Goal: Task Accomplishment & Management: Use online tool/utility

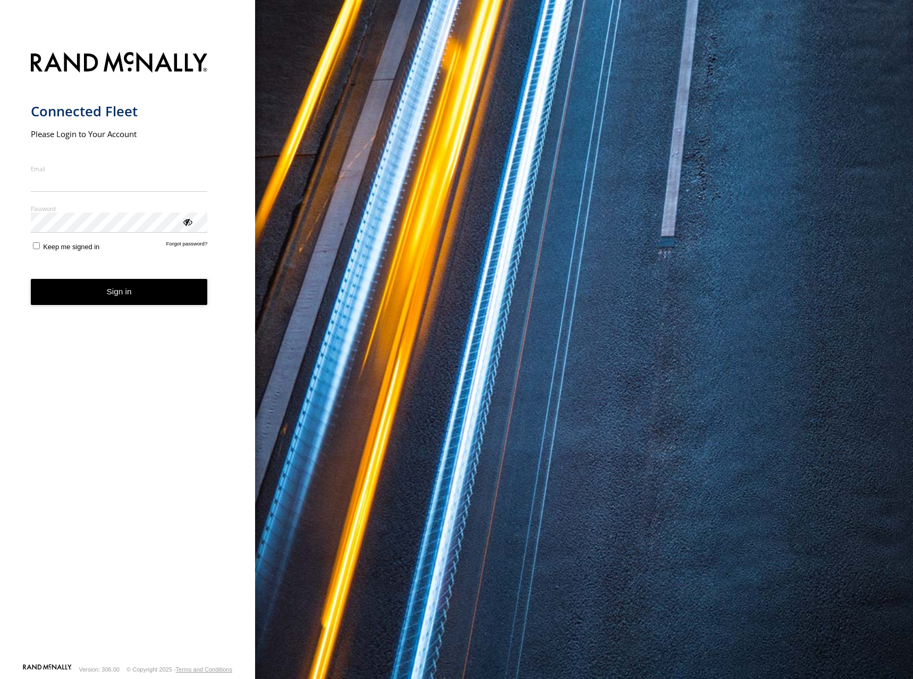
type input "**********"
click at [109, 294] on button "Sign in" at bounding box center [119, 292] width 177 height 26
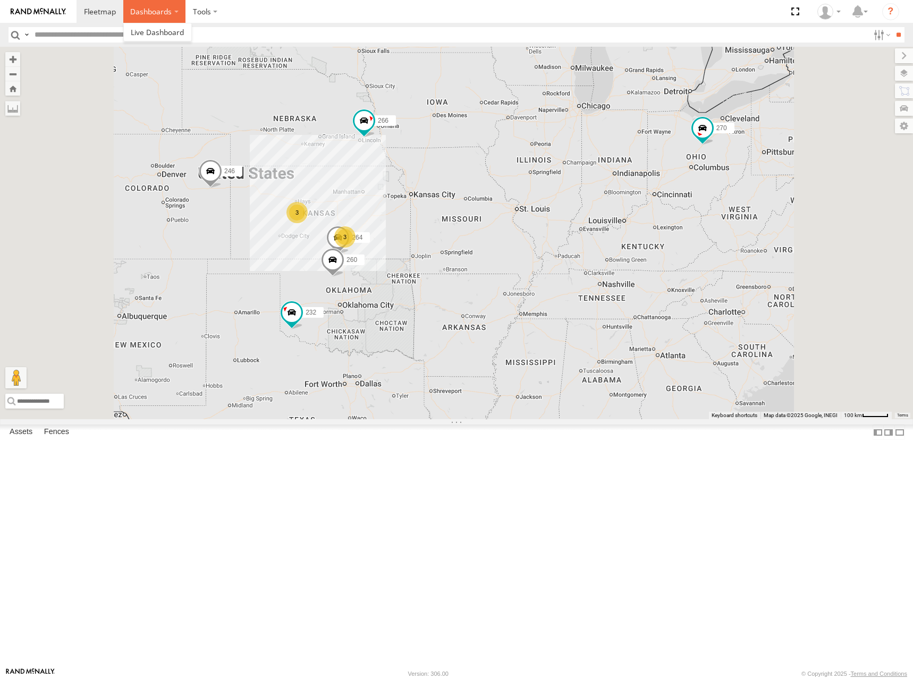
click at [163, 14] on label "Dashboards" at bounding box center [154, 11] width 63 height 23
click at [230, 15] on section "Dashboards" at bounding box center [494, 11] width 834 height 23
click at [224, 15] on label at bounding box center [204, 11] width 39 height 23
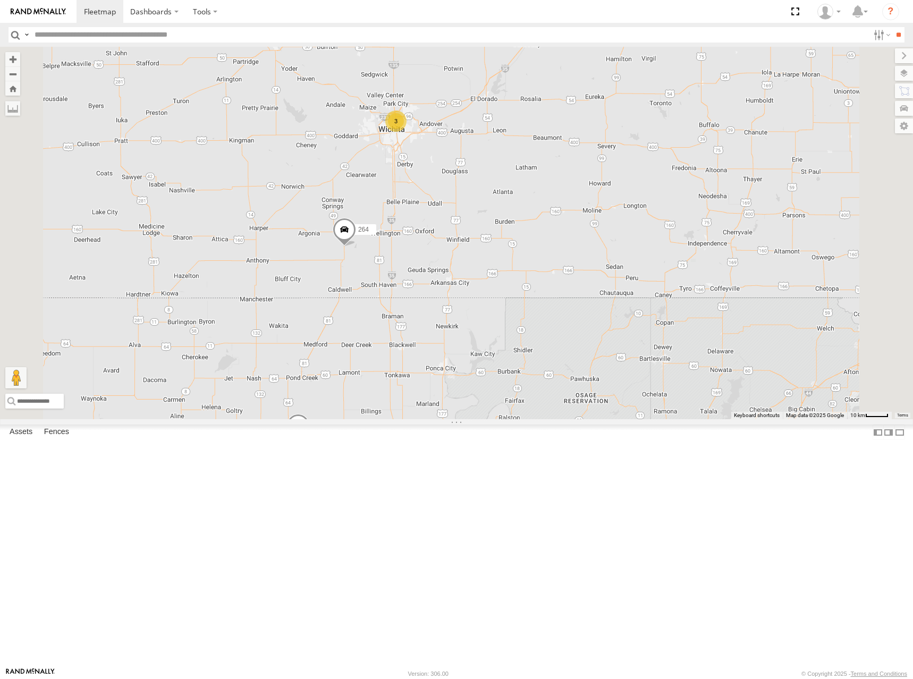
drag, startPoint x: 471, startPoint y: 335, endPoint x: 538, endPoint y: 432, distance: 117.9
click at [538, 419] on div "246 270 232 266 260 3 264" at bounding box center [456, 233] width 913 height 372
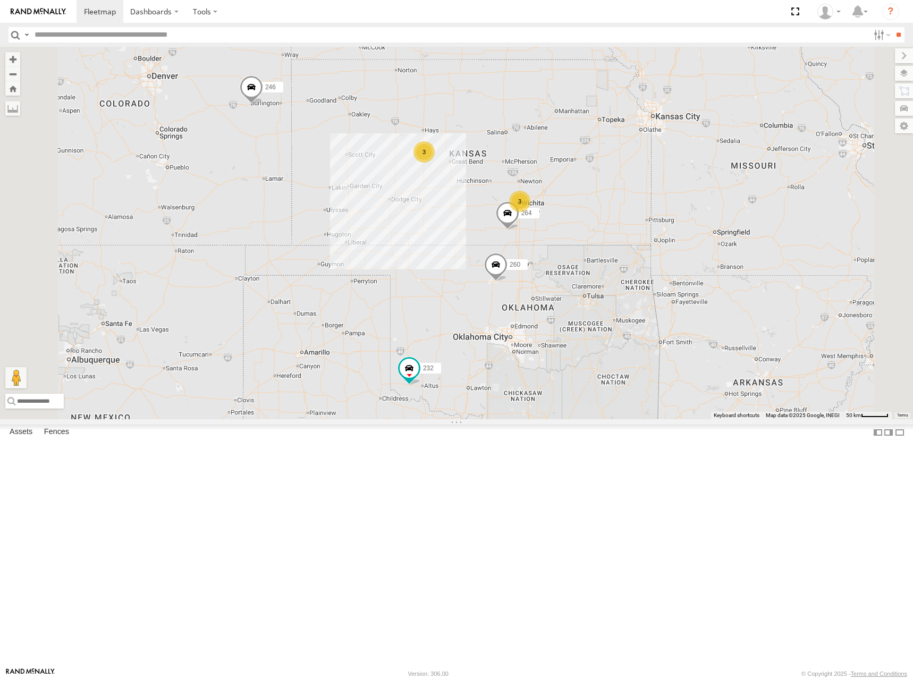
drag, startPoint x: 680, startPoint y: 207, endPoint x: 698, endPoint y: 231, distance: 30.3
click at [698, 231] on div "246 270 232 266 260 264 3 3" at bounding box center [456, 233] width 913 height 372
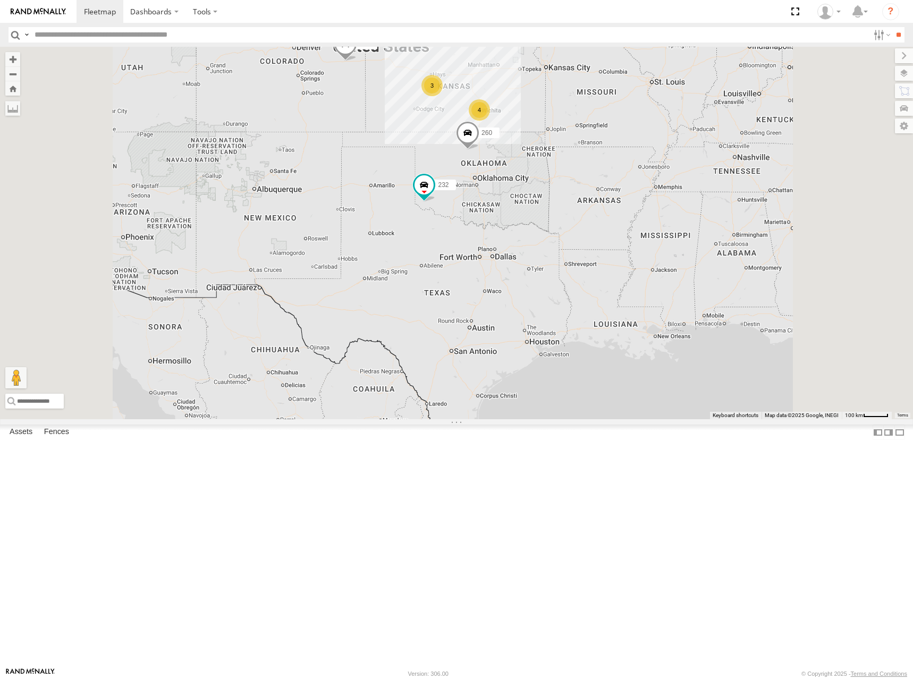
drag, startPoint x: 598, startPoint y: 209, endPoint x: 598, endPoint y: 194, distance: 14.9
click at [598, 194] on div "246 270 232 266 260 4 3" at bounding box center [456, 233] width 913 height 372
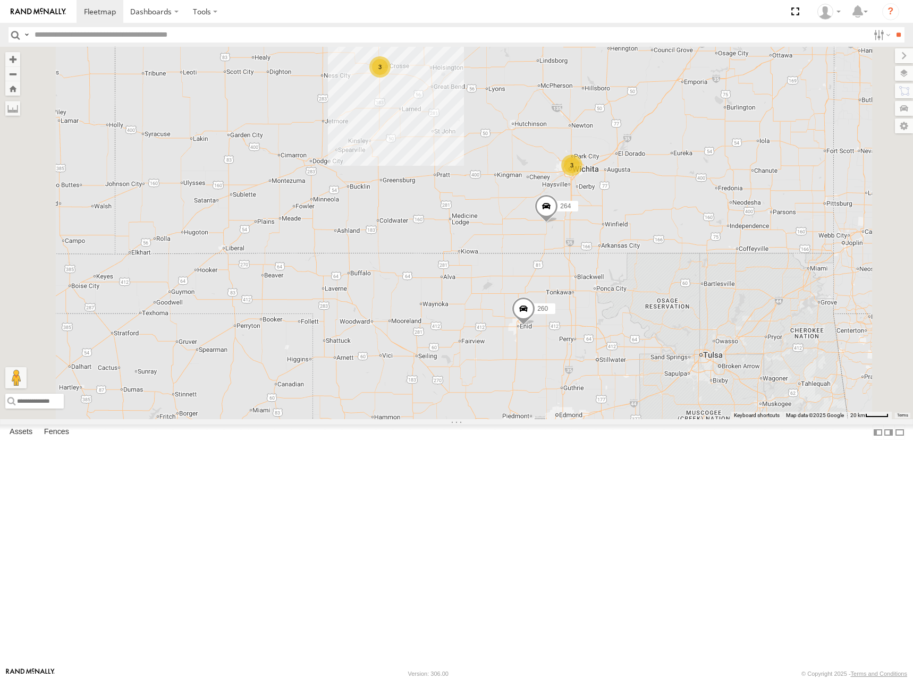
drag, startPoint x: 574, startPoint y: 200, endPoint x: 583, endPoint y: 196, distance: 9.5
click at [583, 196] on div "246 270 232 266 260 264 3 3" at bounding box center [456, 233] width 913 height 372
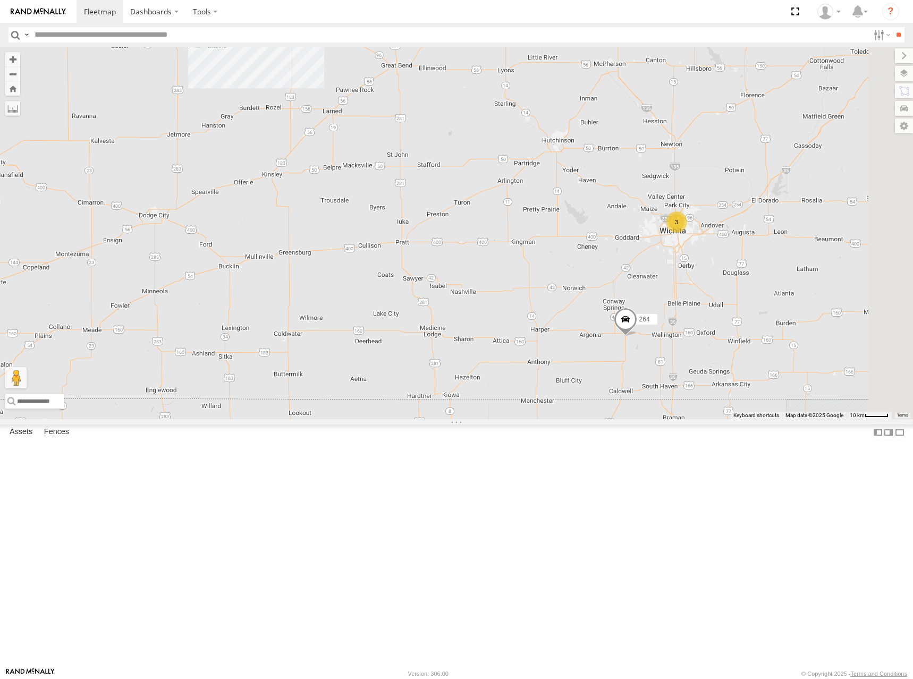
drag, startPoint x: 721, startPoint y: 182, endPoint x: 548, endPoint y: 128, distance: 181.6
click at [548, 128] on div "246 270 232 266 260 264 3 3" at bounding box center [456, 233] width 913 height 372
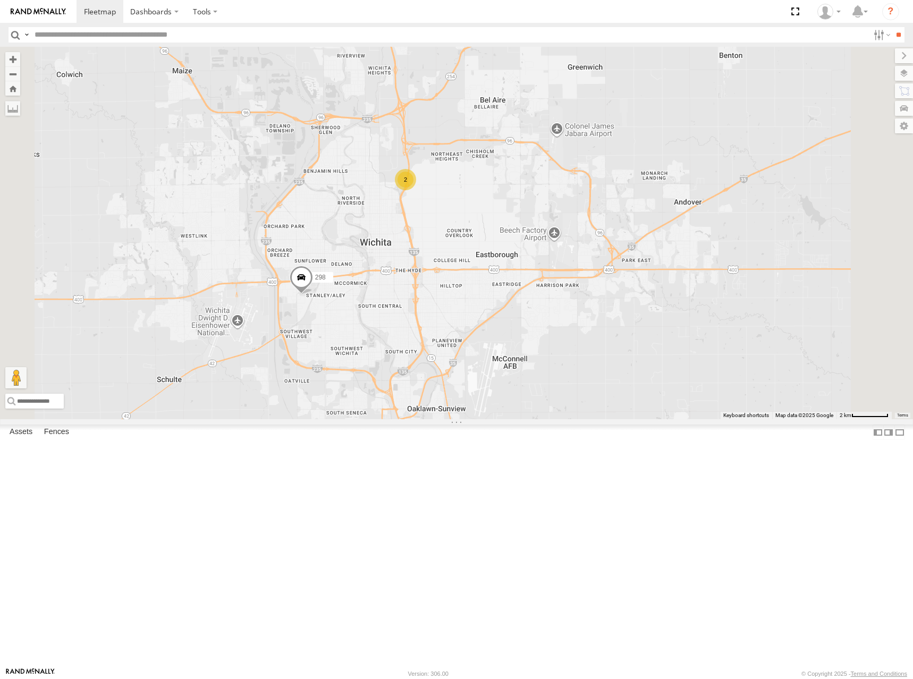
drag, startPoint x: 568, startPoint y: 326, endPoint x: 637, endPoint y: 324, distance: 69.1
click at [637, 324] on div "298 2" at bounding box center [456, 233] width 913 height 372
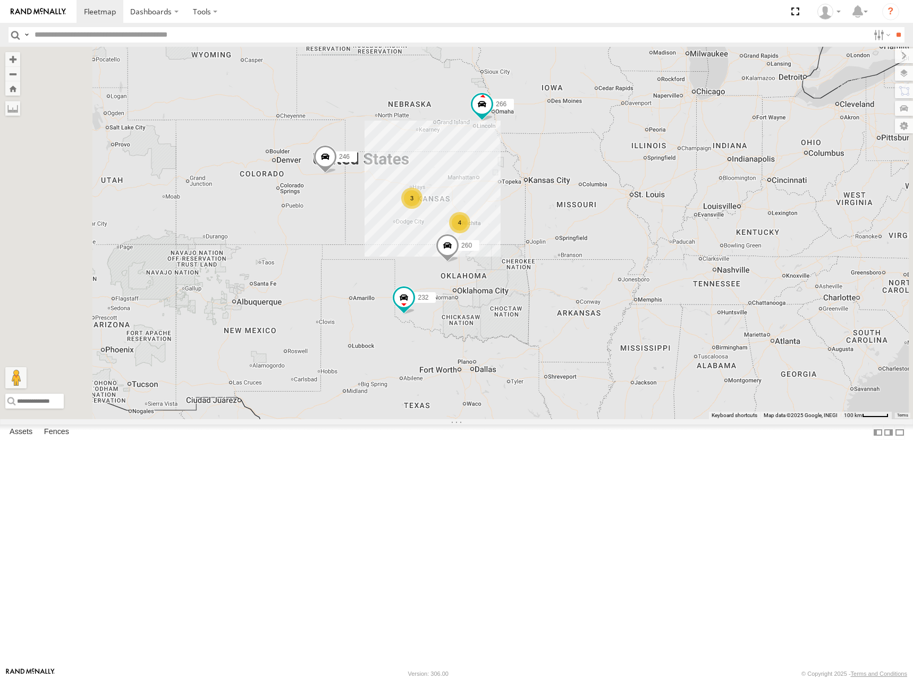
drag, startPoint x: 601, startPoint y: 283, endPoint x: 598, endPoint y: 313, distance: 30.5
click at [598, 313] on div "232 260 246 266 4 3" at bounding box center [456, 233] width 913 height 372
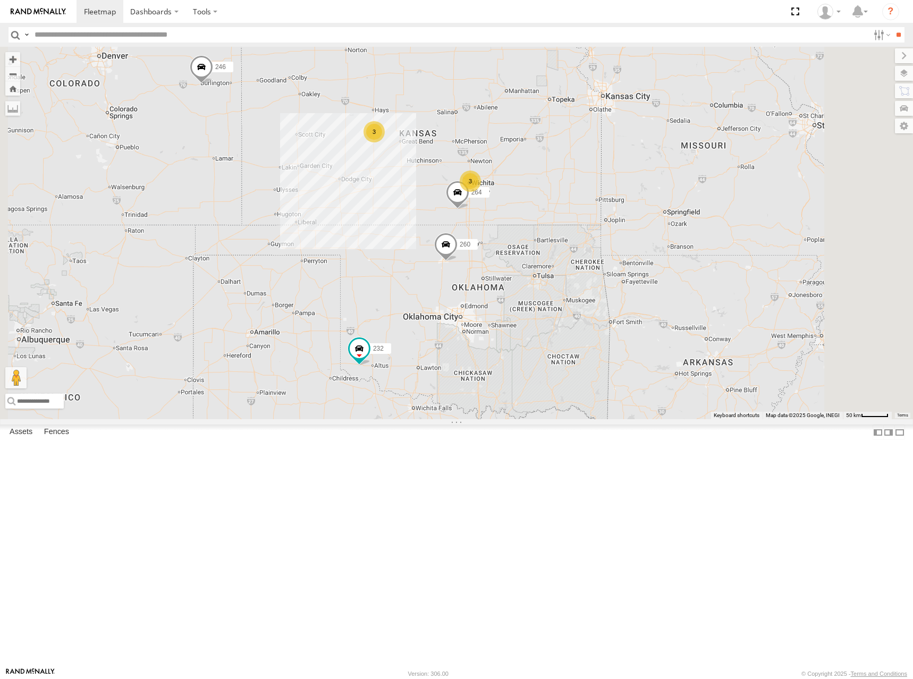
drag, startPoint x: 598, startPoint y: 443, endPoint x: 622, endPoint y: 436, distance: 25.4
click at [620, 419] on div "232 260 246 266 3 3 264" at bounding box center [456, 233] width 913 height 372
drag, startPoint x: 625, startPoint y: 205, endPoint x: 635, endPoint y: 232, distance: 28.9
click at [635, 232] on div "232 260 246 266 3 3 264" at bounding box center [456, 233] width 913 height 372
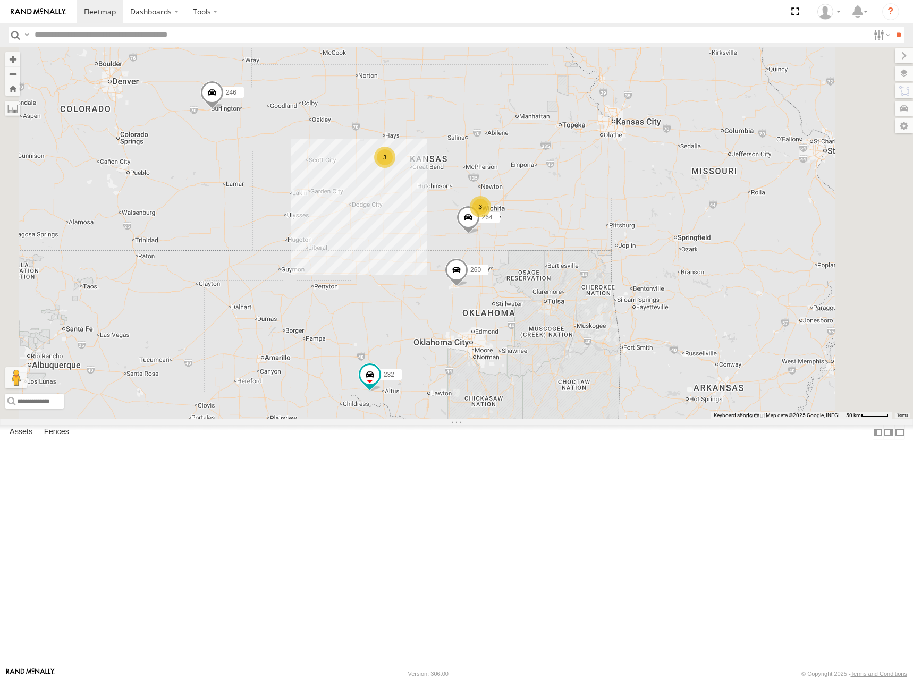
click at [403, 12] on section "Dashboards" at bounding box center [494, 11] width 834 height 23
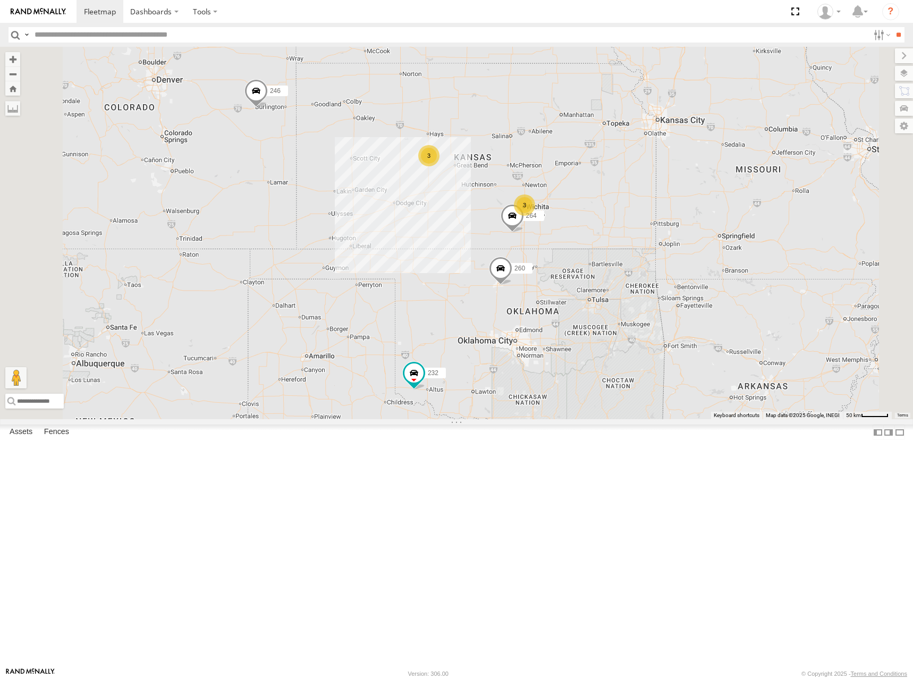
drag, startPoint x: 632, startPoint y: 184, endPoint x: 686, endPoint y: 184, distance: 53.7
click at [678, 184] on div "232 260 246 266 3 3 264" at bounding box center [456, 233] width 913 height 372
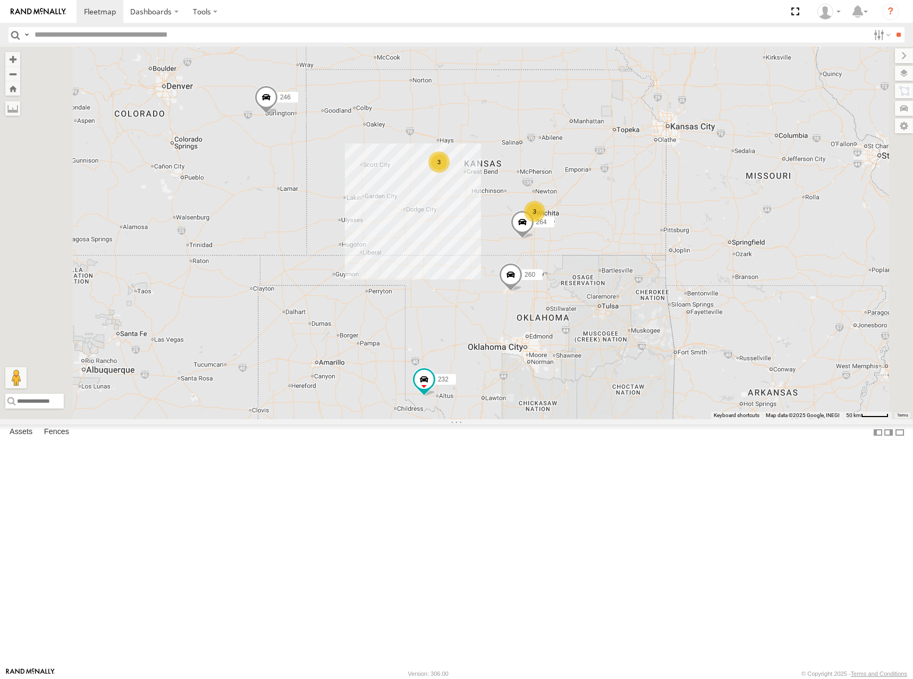
drag, startPoint x: 658, startPoint y: 210, endPoint x: 669, endPoint y: 214, distance: 11.4
click at [669, 214] on div "232 260 246 266 3 3 264" at bounding box center [456, 233] width 913 height 372
click at [677, 213] on div "232 260 246 266 3 3 264" at bounding box center [456, 233] width 913 height 372
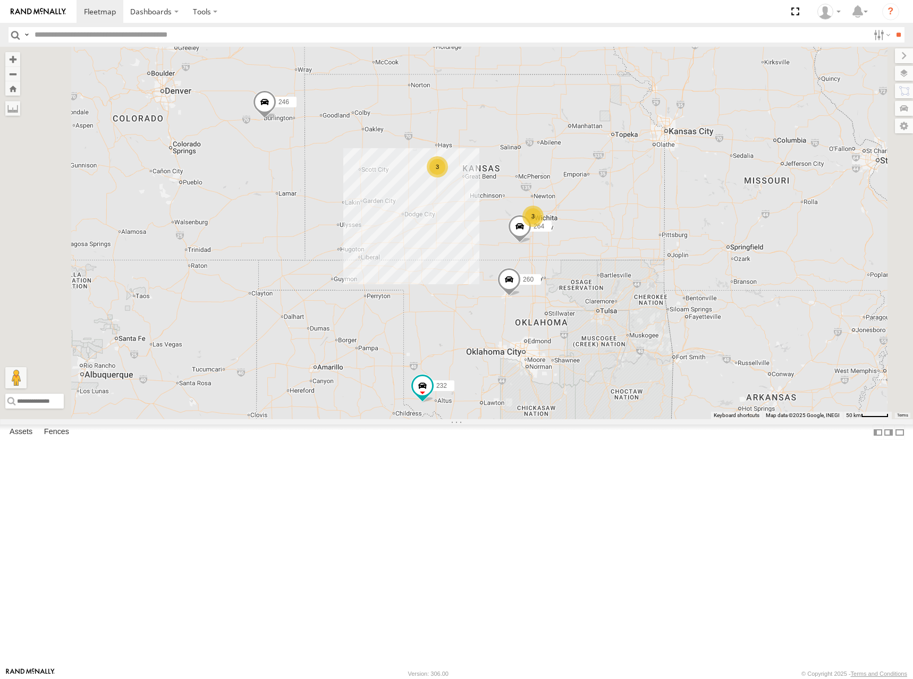
click at [616, 182] on div "232 260 246 266 3 3 264" at bounding box center [456, 233] width 913 height 372
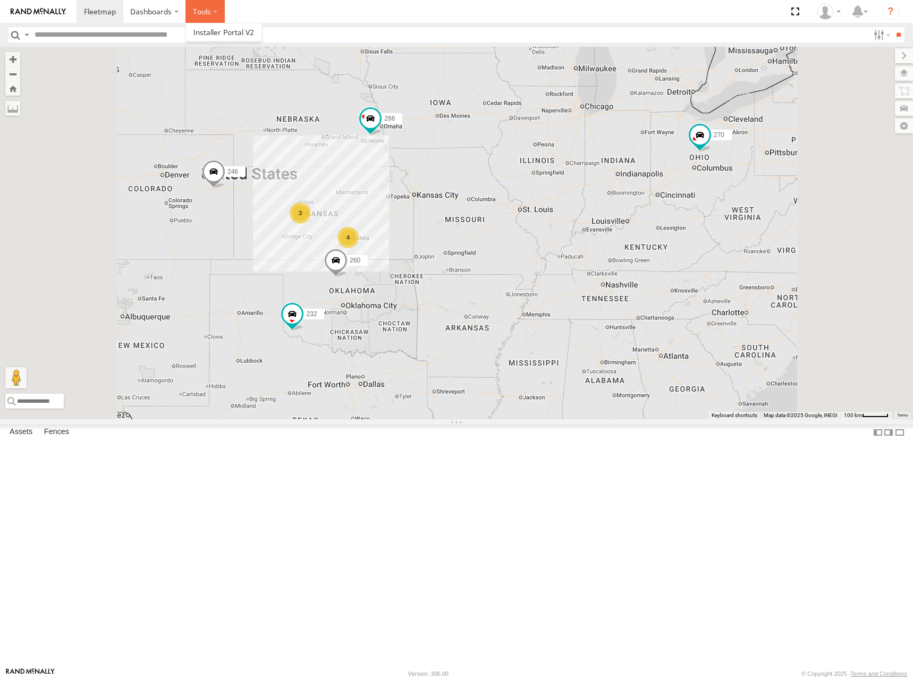
click at [204, 9] on label at bounding box center [204, 11] width 39 height 23
click at [158, 14] on label "Dashboards" at bounding box center [154, 11] width 63 height 23
click at [268, 11] on section "Dashboards" at bounding box center [494, 11] width 834 height 23
click at [247, 14] on section "Dashboards" at bounding box center [494, 11] width 834 height 23
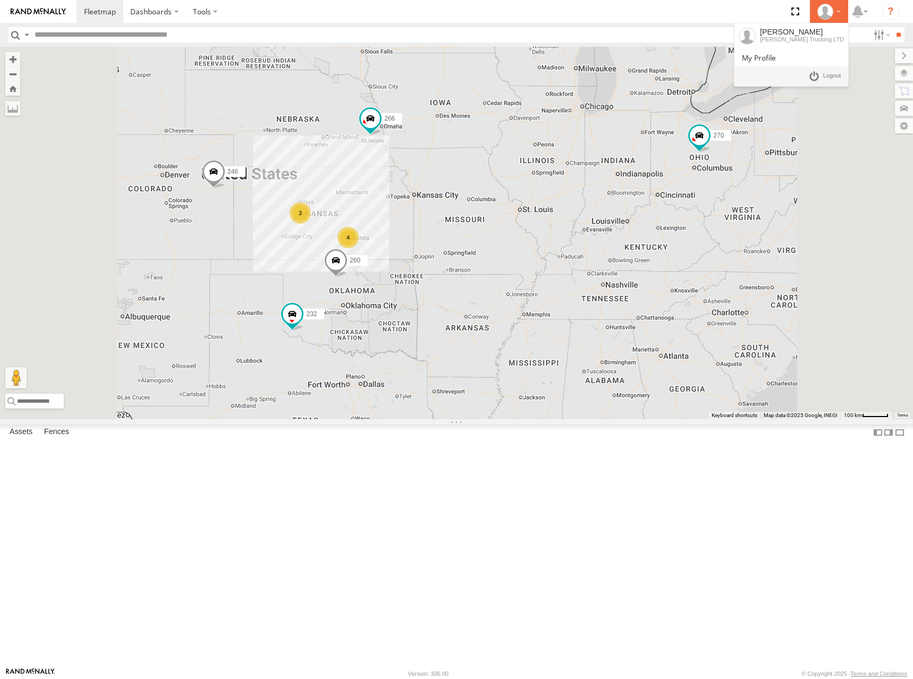
click at [840, 12] on div at bounding box center [828, 12] width 31 height 16
click at [833, 78] on span at bounding box center [832, 76] width 18 height 12
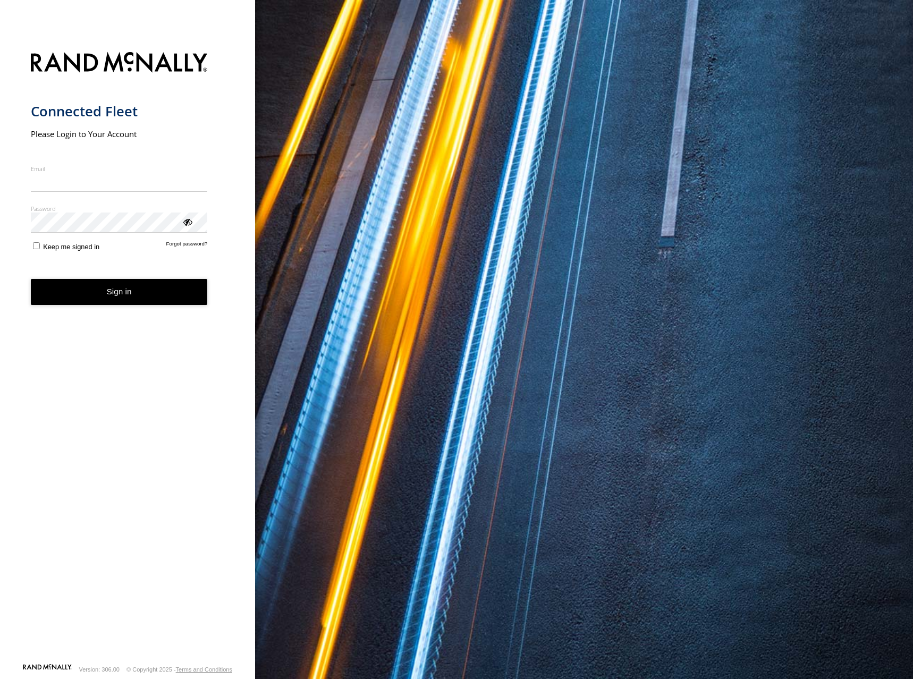
type input "**********"
click at [149, 312] on form "**********" at bounding box center [128, 354] width 194 height 617
click at [117, 294] on button "Sign in" at bounding box center [119, 292] width 177 height 26
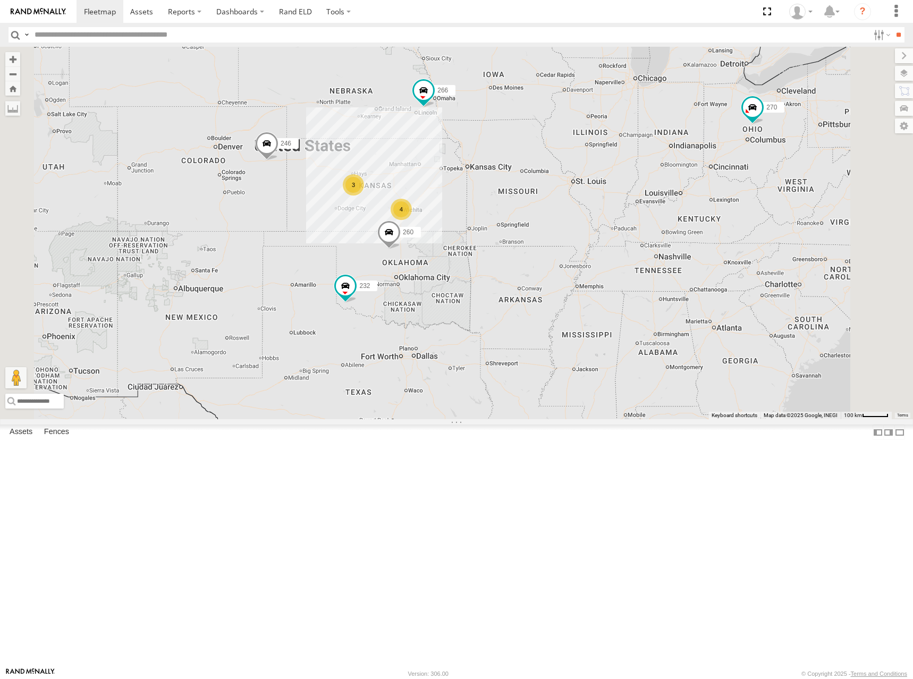
drag, startPoint x: 434, startPoint y: 192, endPoint x: 489, endPoint y: 165, distance: 61.8
click at [489, 165] on div "246 270 4 3 232 266 260" at bounding box center [456, 233] width 913 height 372
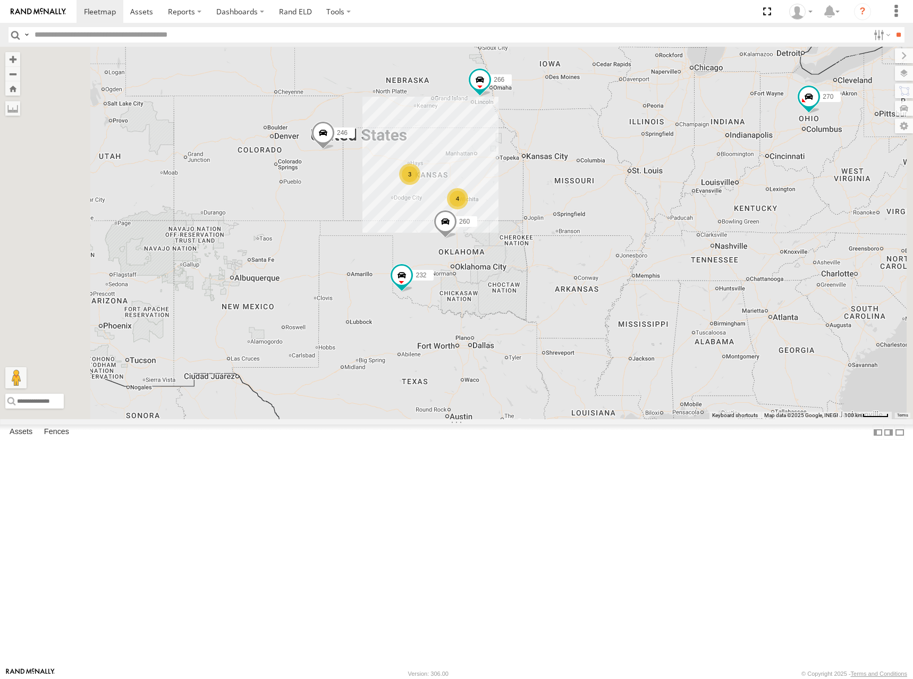
drag, startPoint x: 593, startPoint y: 286, endPoint x: 653, endPoint y: 275, distance: 60.4
click at [653, 275] on div "246 270 4 3 232 266 260" at bounding box center [456, 233] width 913 height 372
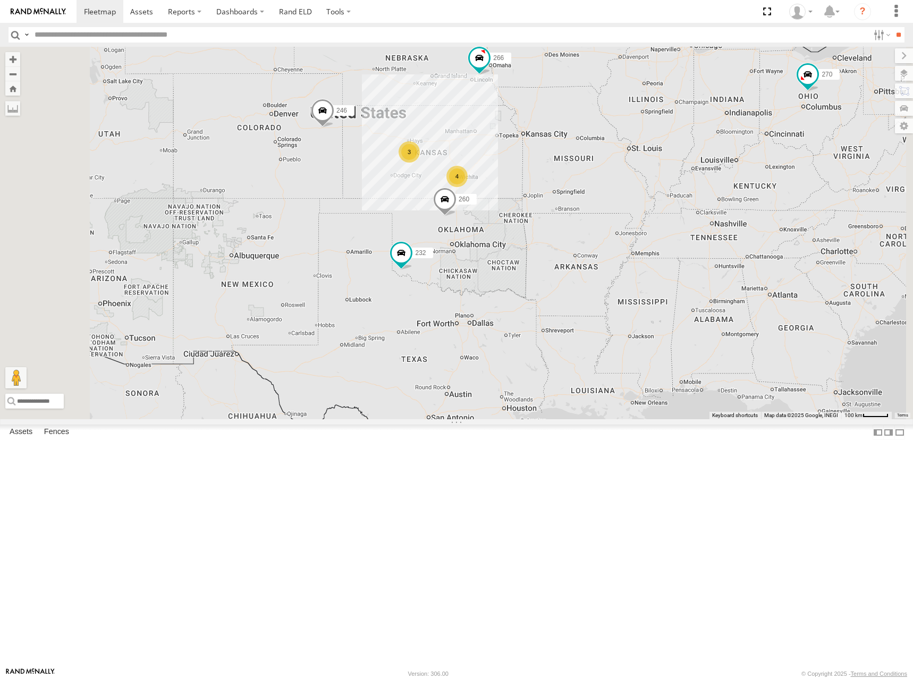
drag, startPoint x: 531, startPoint y: 184, endPoint x: 531, endPoint y: 172, distance: 12.2
click at [531, 172] on div "246 270 4 3 232 266 260" at bounding box center [456, 233] width 913 height 372
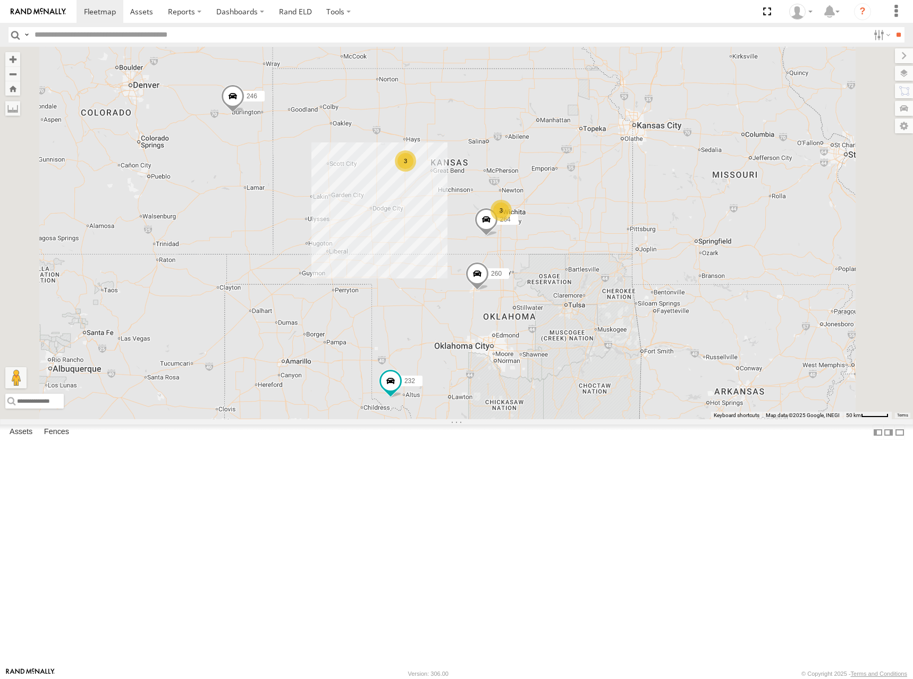
drag, startPoint x: 564, startPoint y: 240, endPoint x: 579, endPoint y: 237, distance: 15.1
click at [579, 237] on div "246 270 232 266 260 3 3 264" at bounding box center [456, 233] width 913 height 372
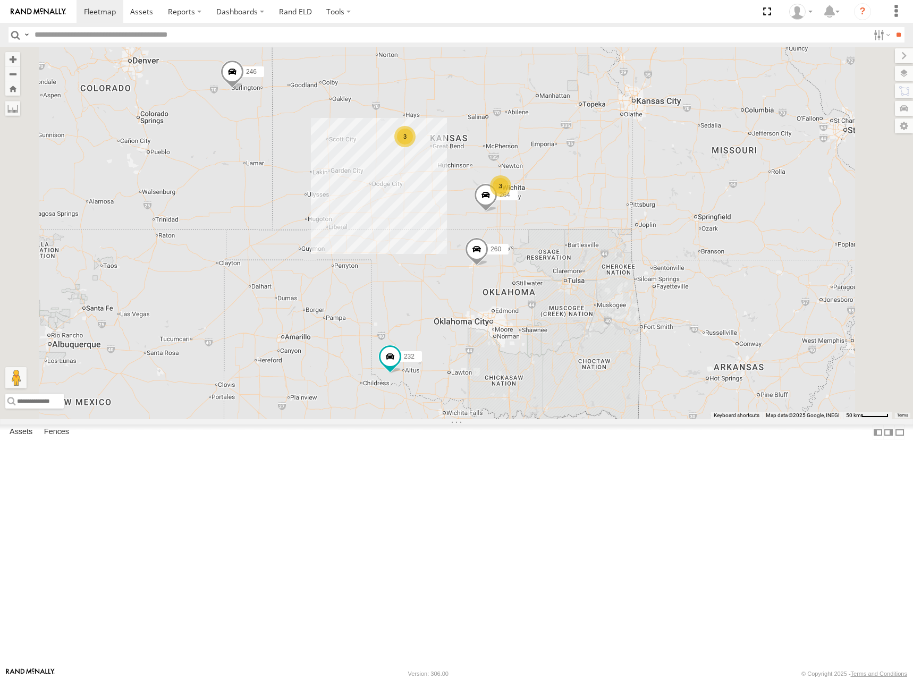
drag, startPoint x: 583, startPoint y: 226, endPoint x: 583, endPoint y: 202, distance: 24.4
click at [583, 202] on div "246 270 232 266 260 3 3 264" at bounding box center [456, 233] width 913 height 372
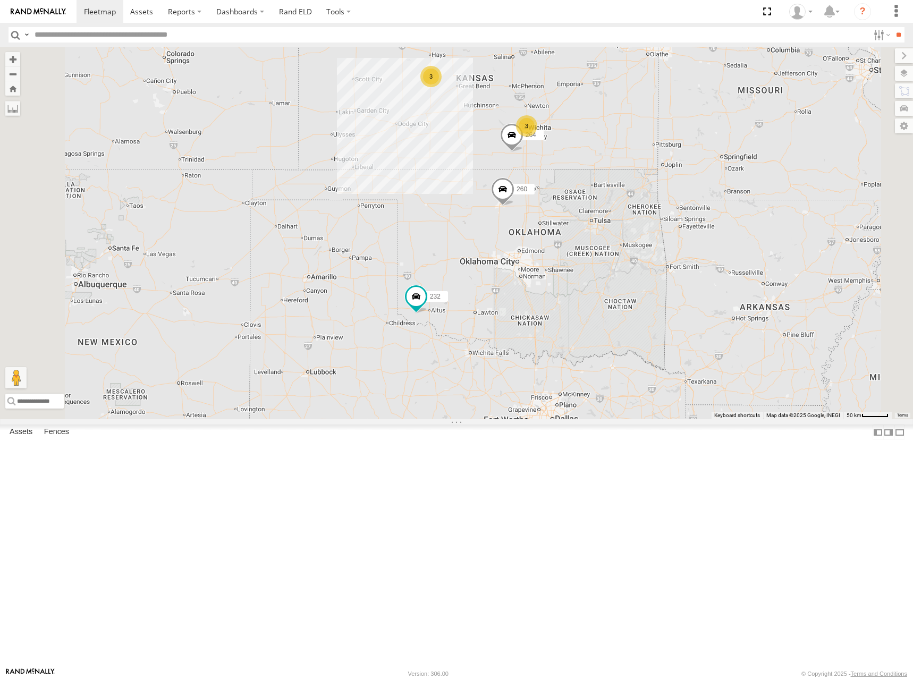
drag, startPoint x: 604, startPoint y: 143, endPoint x: 606, endPoint y: 165, distance: 21.9
click at [606, 165] on div "246 270 232 266 260 264 3 3" at bounding box center [456, 233] width 913 height 372
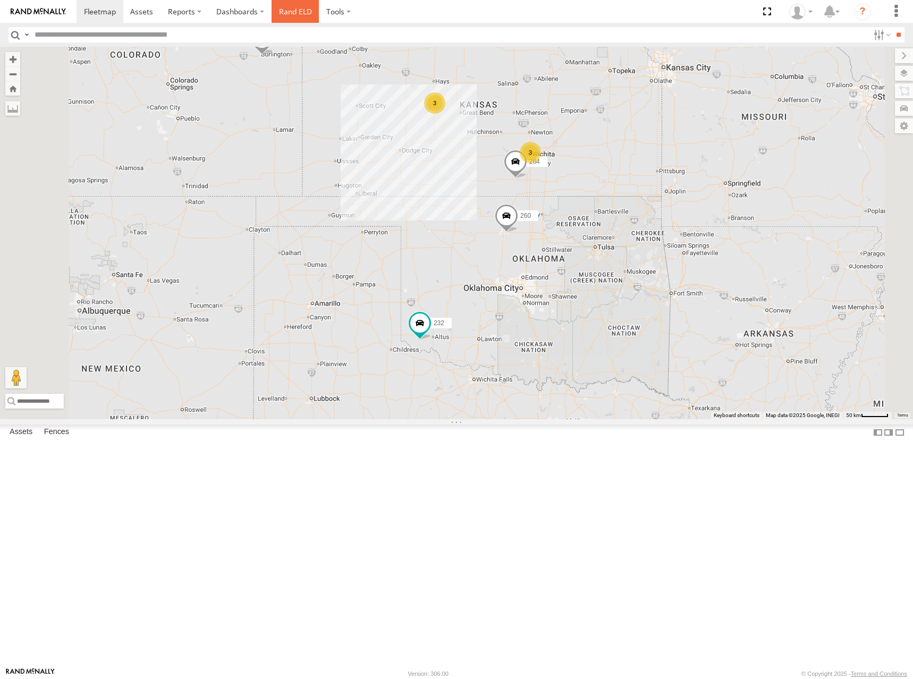
click at [287, 11] on link "Rand ELD" at bounding box center [295, 11] width 48 height 23
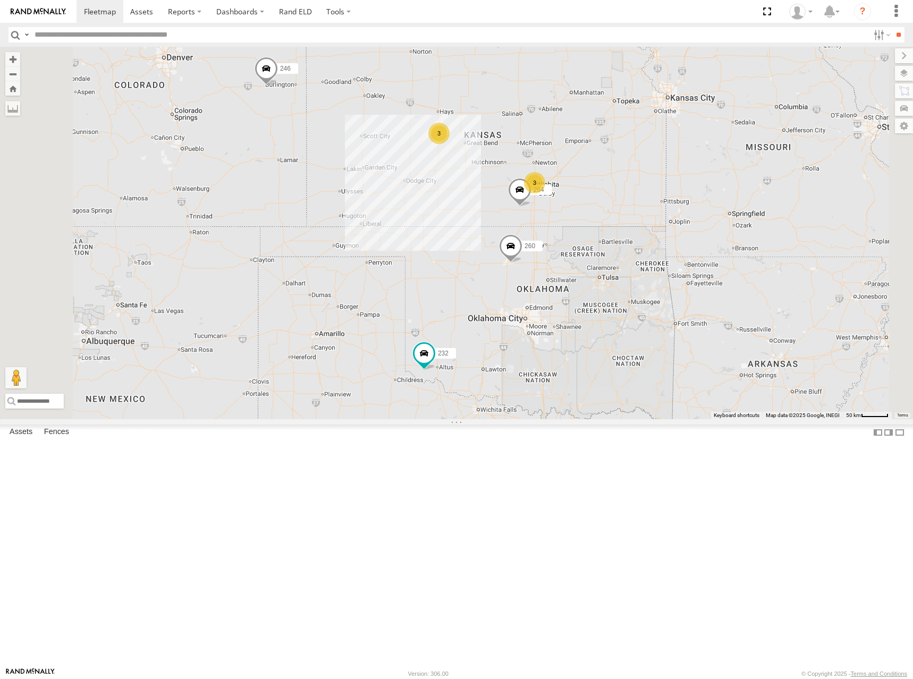
drag, startPoint x: 672, startPoint y: 157, endPoint x: 678, endPoint y: 193, distance: 36.8
click at [678, 193] on div "246 270 232 266 260 264 3 3" at bounding box center [456, 233] width 913 height 372
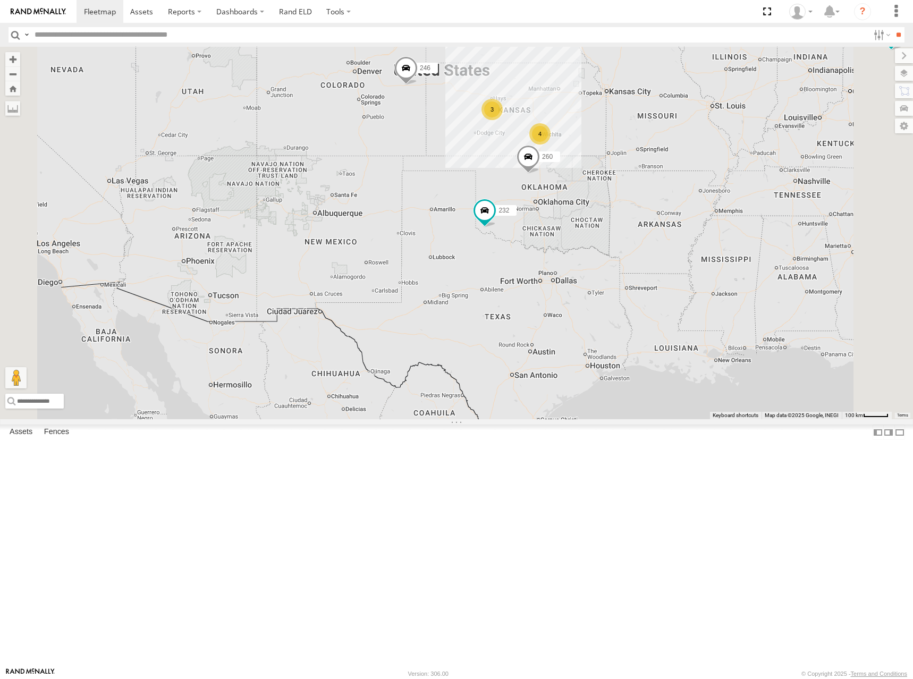
click at [690, 198] on div "246 270 232 266 260 4 3" at bounding box center [456, 233] width 913 height 372
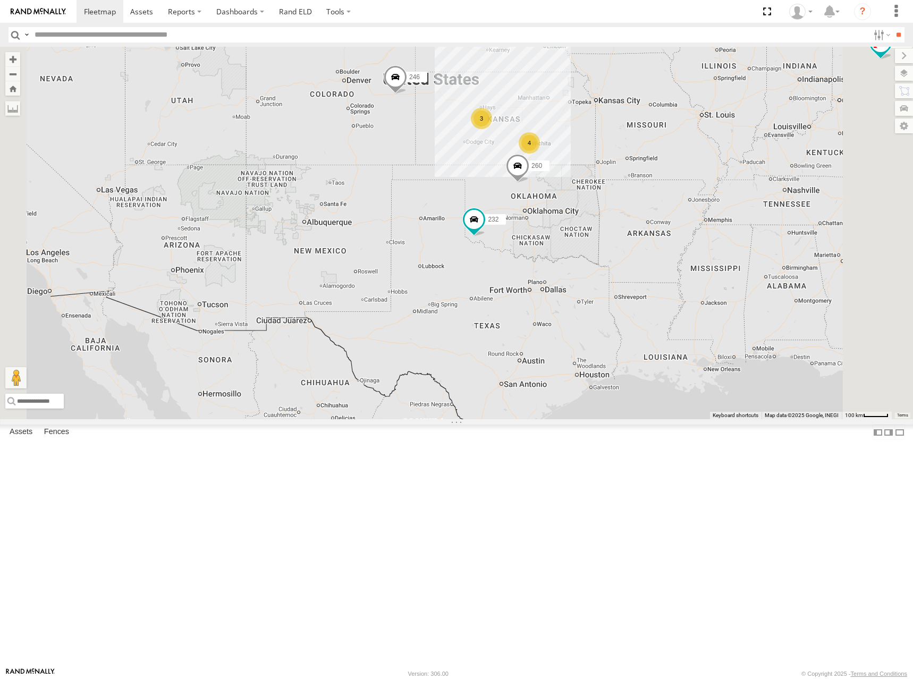
drag, startPoint x: 672, startPoint y: 198, endPoint x: 664, endPoint y: 205, distance: 10.5
click at [664, 205] on div "246 270 232 266 260 4 3" at bounding box center [456, 233] width 913 height 372
drag, startPoint x: 746, startPoint y: 190, endPoint x: 742, endPoint y: 196, distance: 7.2
click at [742, 196] on div "246 270 232 266 260 4 3" at bounding box center [456, 233] width 913 height 372
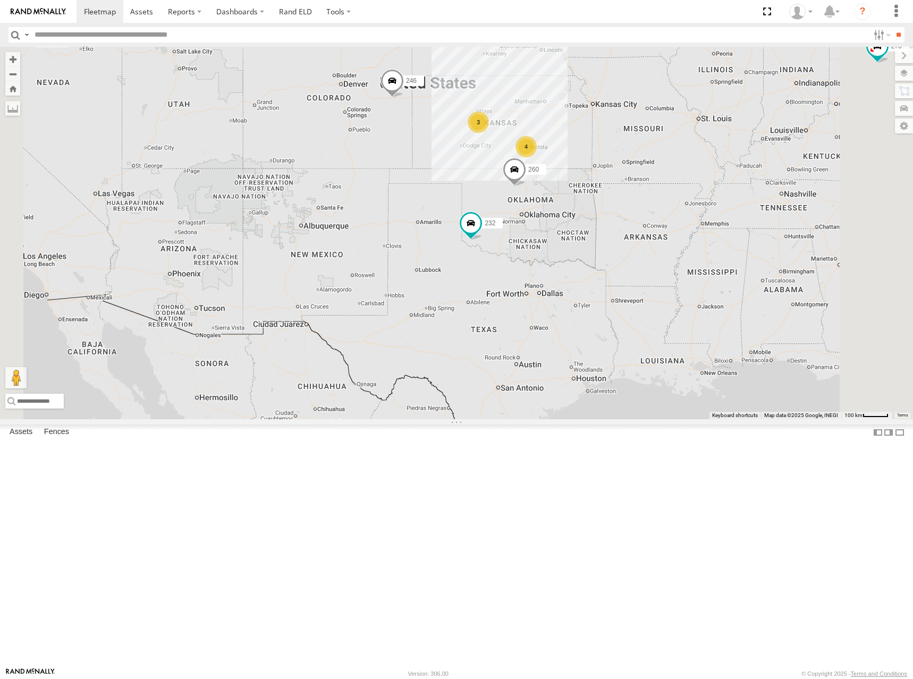
drag, startPoint x: 765, startPoint y: 196, endPoint x: 758, endPoint y: 199, distance: 7.4
click at [758, 199] on div "246 270 232 266 260 4 3" at bounding box center [456, 233] width 913 height 372
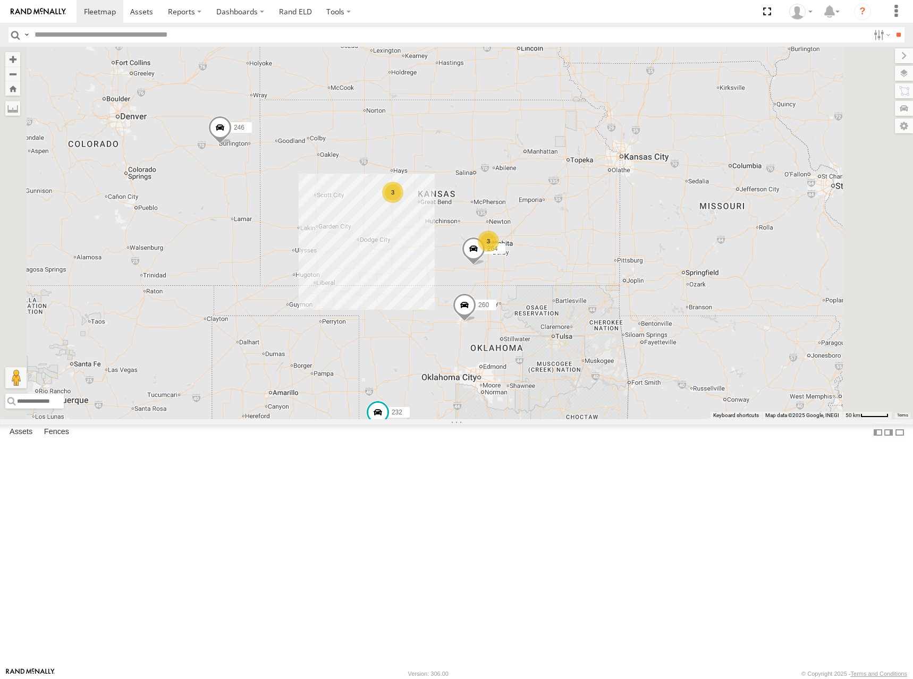
drag, startPoint x: 679, startPoint y: 251, endPoint x: 682, endPoint y: 245, distance: 6.4
click at [682, 245] on div "246 270 232 266 260 3 3 264" at bounding box center [456, 233] width 913 height 372
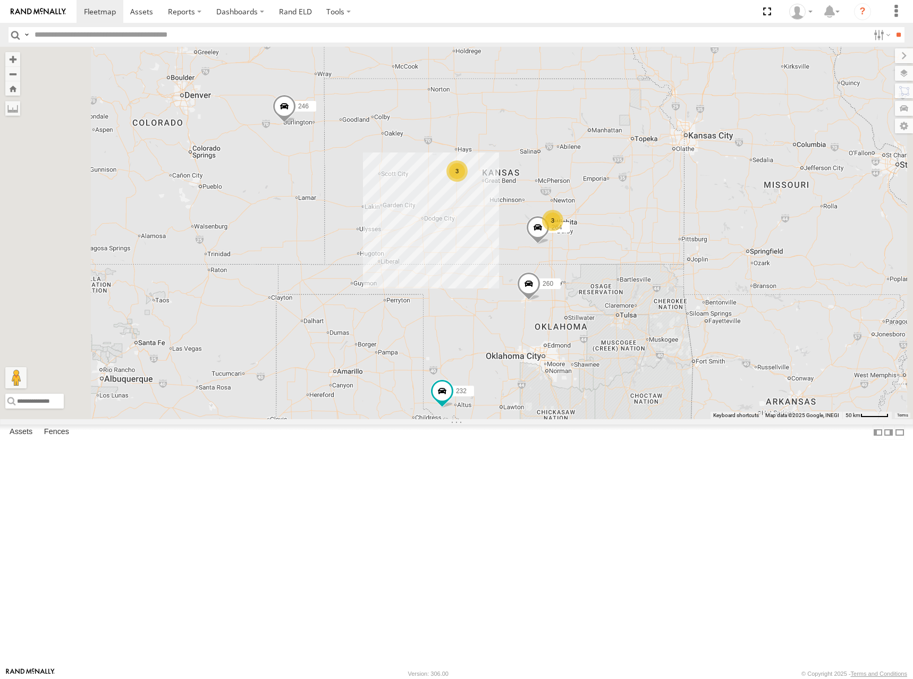
drag, startPoint x: 676, startPoint y: 232, endPoint x: 741, endPoint y: 211, distance: 68.6
click at [741, 211] on div "246 270 232 266 260 3 3 264" at bounding box center [456, 233] width 913 height 372
click at [709, 228] on div "246 270 232 266 260 3 3 264" at bounding box center [456, 233] width 913 height 372
click at [718, 224] on div "246 232 264 266 260 3 3" at bounding box center [456, 233] width 913 height 372
click at [733, 249] on div "246 232 264 266 260 3 3" at bounding box center [456, 233] width 913 height 372
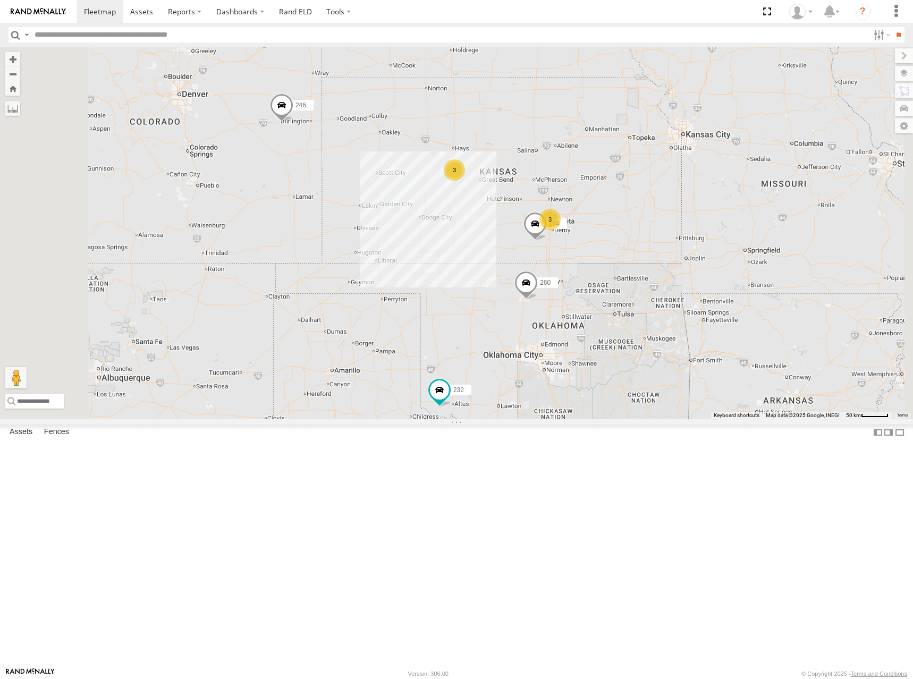
click at [680, 242] on div "246 232 264 266 260 3 3" at bounding box center [456, 233] width 913 height 372
drag, startPoint x: 687, startPoint y: 216, endPoint x: 697, endPoint y: 223, distance: 11.4
click at [697, 223] on div "246 232 264 266 260 3 3" at bounding box center [456, 233] width 913 height 372
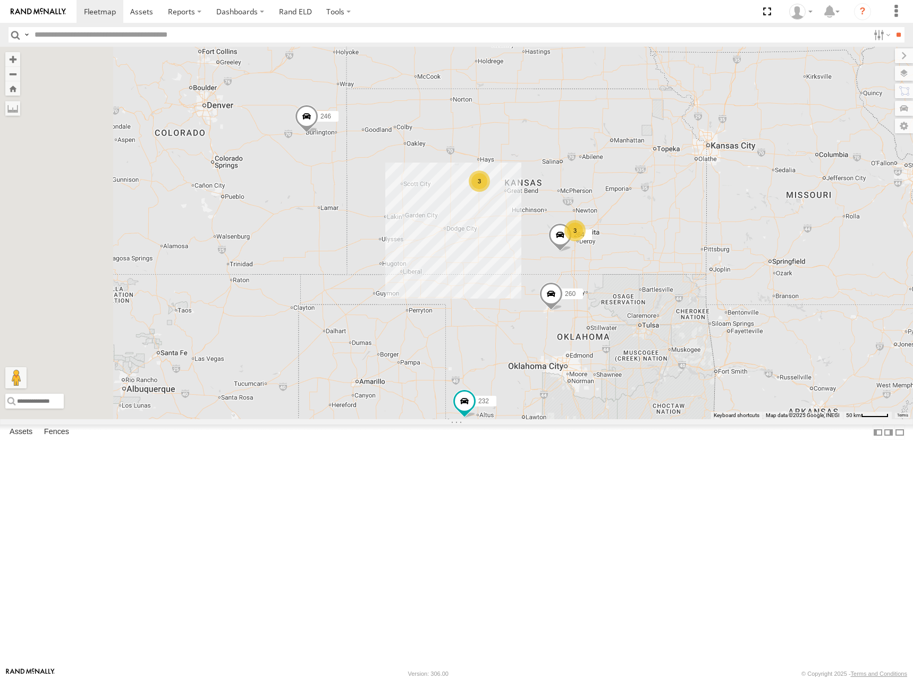
drag, startPoint x: 683, startPoint y: 213, endPoint x: 708, endPoint y: 224, distance: 27.3
click at [708, 224] on div "246 232 264 266 260 3 3" at bounding box center [456, 233] width 913 height 372
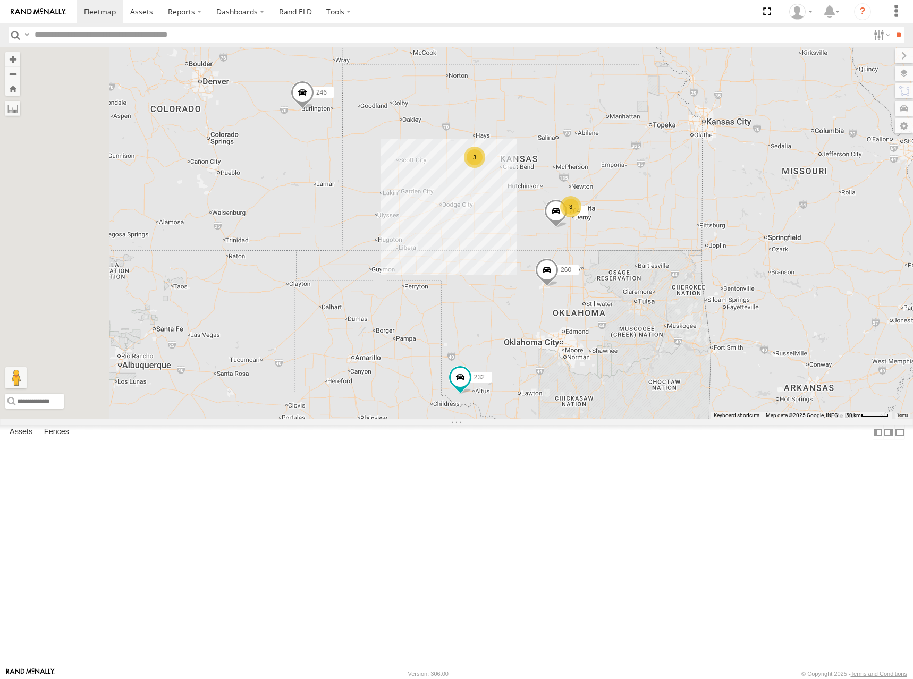
drag, startPoint x: 723, startPoint y: 248, endPoint x: 719, endPoint y: 223, distance: 25.3
click at [719, 223] on div "246 232 264 266 260 3 3" at bounding box center [456, 233] width 913 height 372
click at [703, 223] on div "246 232 264 266 260 3 3" at bounding box center [456, 233] width 913 height 372
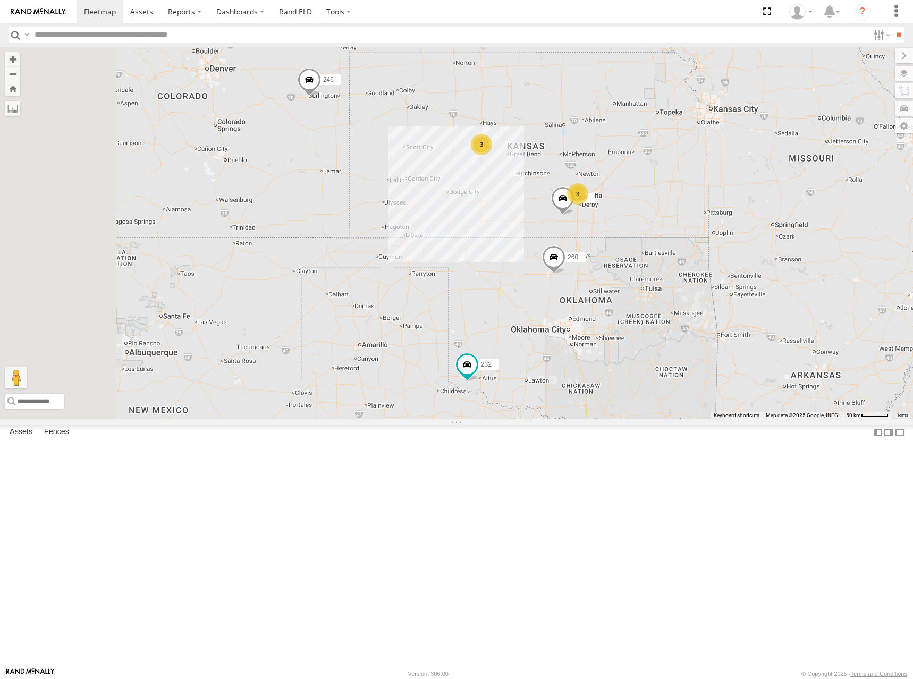
drag, startPoint x: 741, startPoint y: 215, endPoint x: 749, endPoint y: 201, distance: 15.9
click at [749, 201] on div "246 232 264 266 260 3 3" at bounding box center [456, 233] width 913 height 372
click at [736, 194] on div "246 232 264 266 260 3 3" at bounding box center [456, 233] width 913 height 372
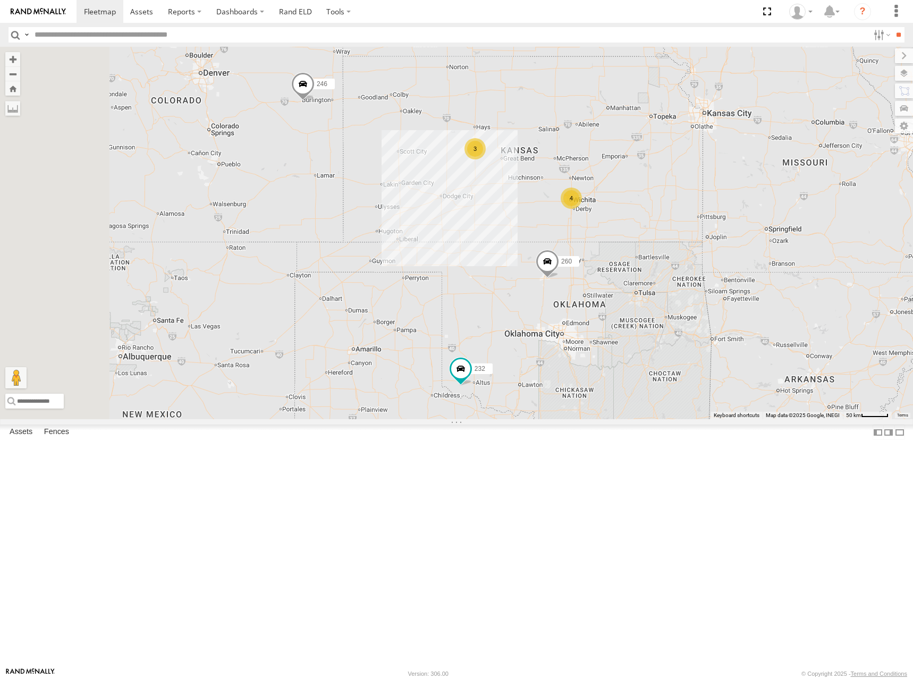
drag, startPoint x: 769, startPoint y: 154, endPoint x: 748, endPoint y: 226, distance: 75.8
click at [748, 226] on div "246 232 266 260 4 3" at bounding box center [456, 233] width 913 height 372
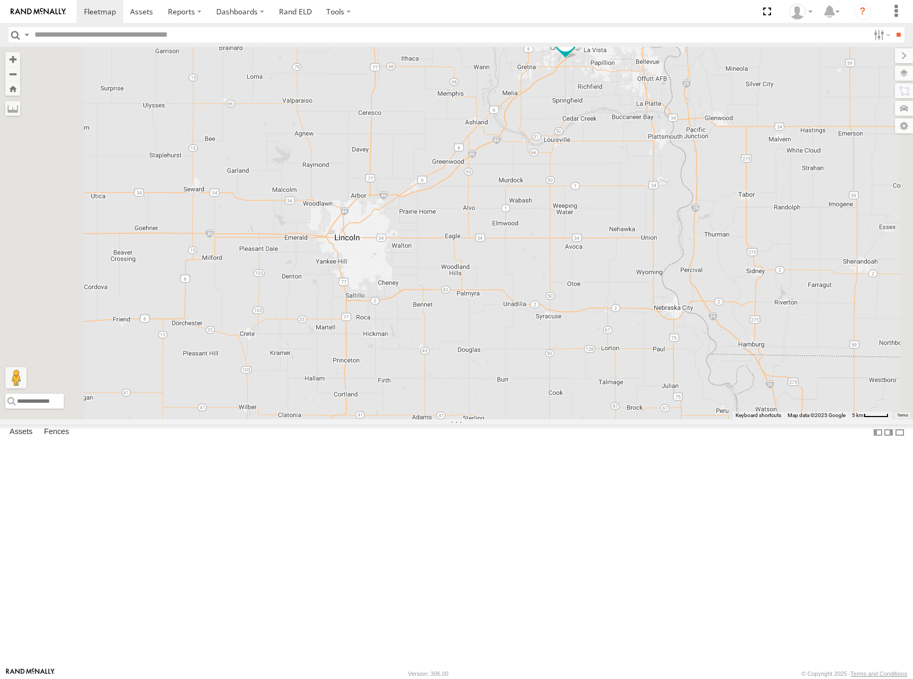
drag, startPoint x: 758, startPoint y: 115, endPoint x: 734, endPoint y: 230, distance: 116.7
click at [734, 230] on div "246 232 266 260" at bounding box center [456, 233] width 913 height 372
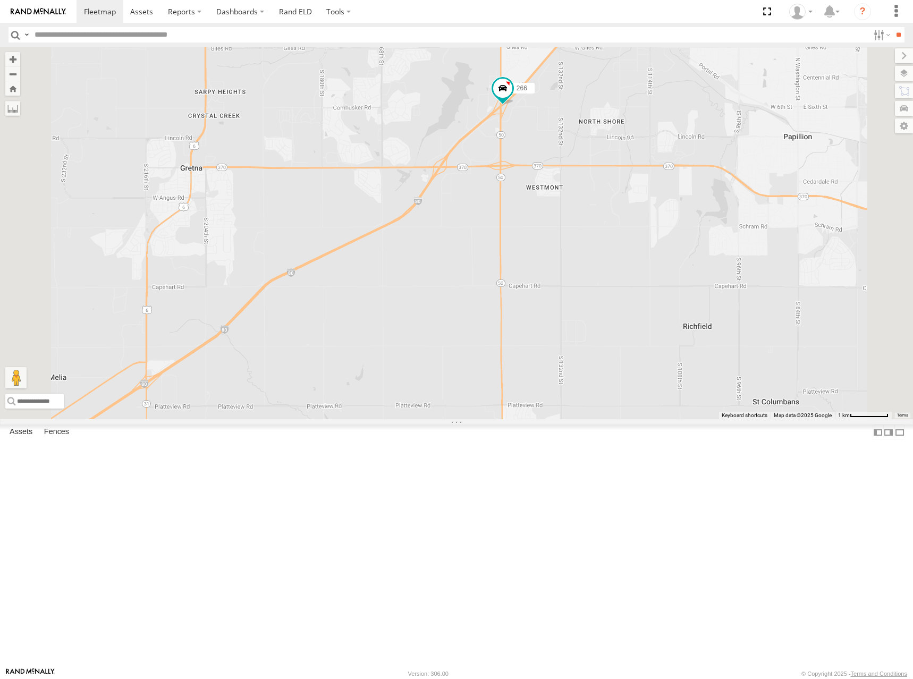
drag, startPoint x: 656, startPoint y: 210, endPoint x: 664, endPoint y: 249, distance: 39.0
click at [664, 249] on div "246 232 266 260" at bounding box center [456, 233] width 913 height 372
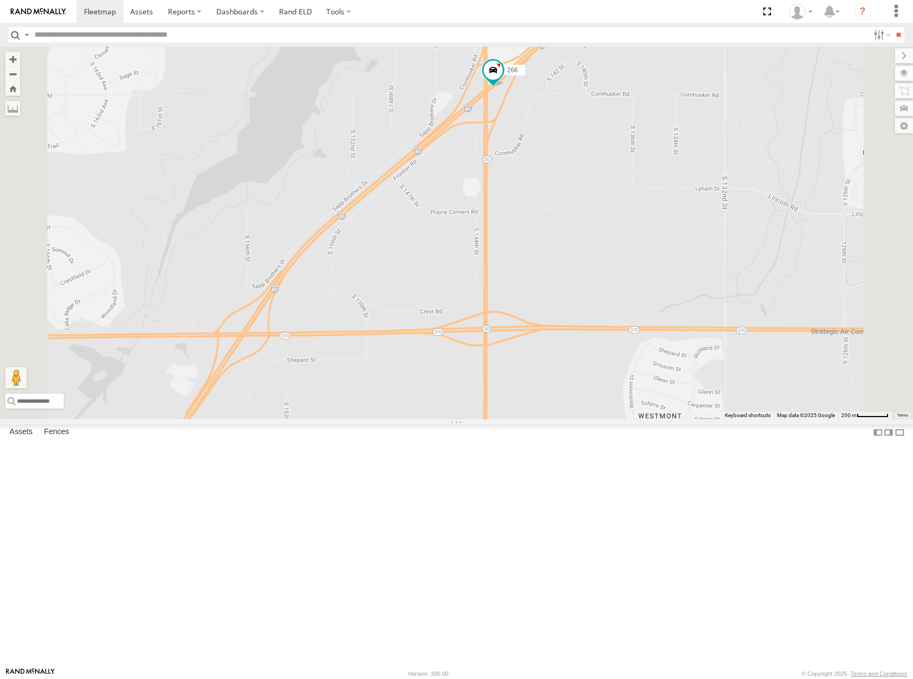
drag, startPoint x: 682, startPoint y: 208, endPoint x: 685, endPoint y: 238, distance: 30.4
click at [685, 238] on div "246 232 266 260" at bounding box center [456, 233] width 913 height 372
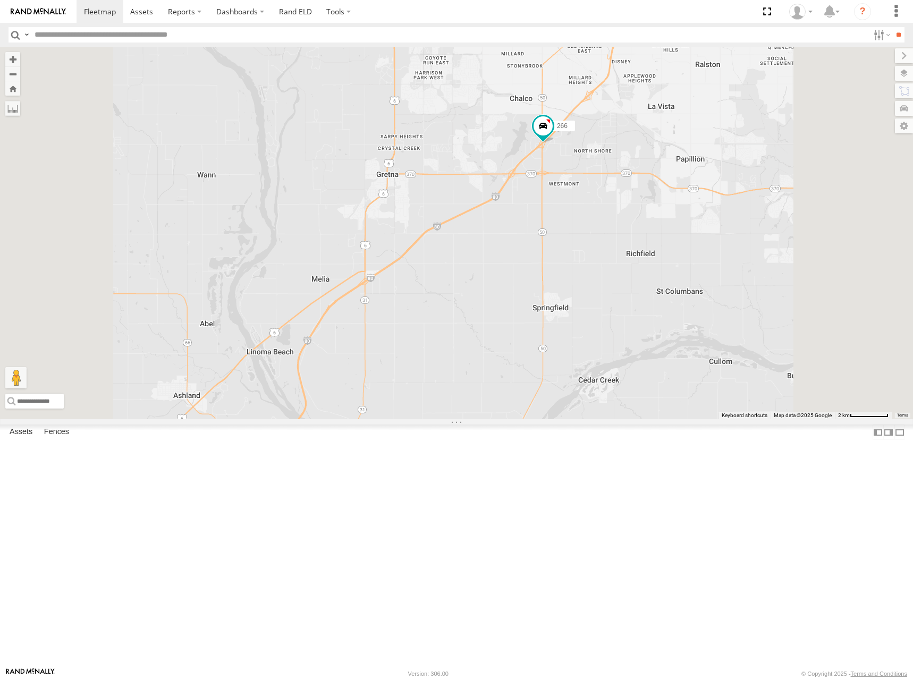
drag, startPoint x: 783, startPoint y: 211, endPoint x: 778, endPoint y: 244, distance: 33.4
click at [778, 244] on div "246 232 266 260" at bounding box center [456, 233] width 913 height 372
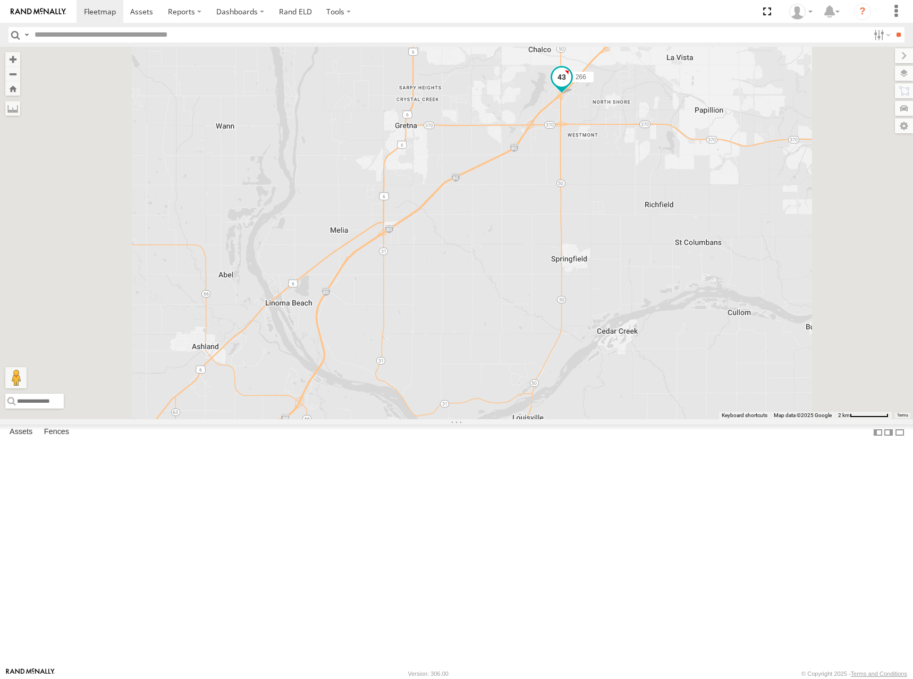
click at [573, 94] on span at bounding box center [561, 79] width 23 height 29
click at [576, 82] on label at bounding box center [565, 77] width 21 height 7
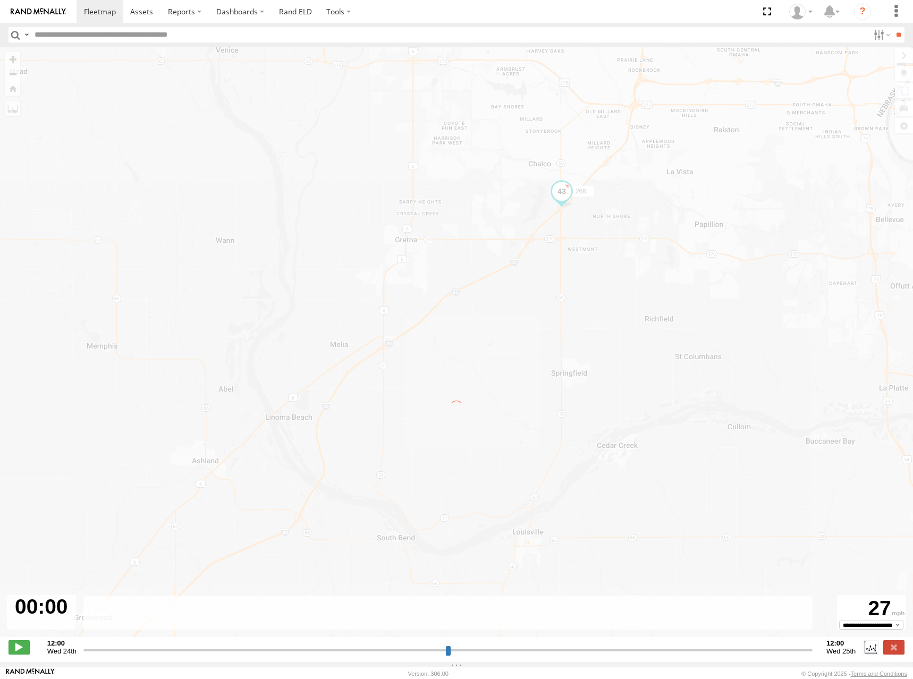
type input "**********"
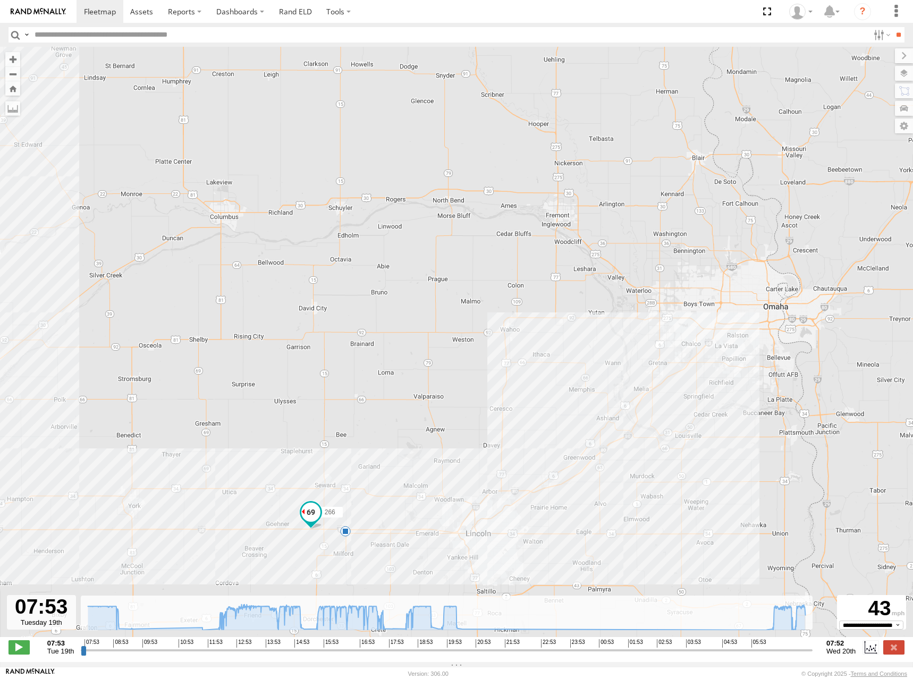
click at [44, 14] on img at bounding box center [38, 11] width 55 height 7
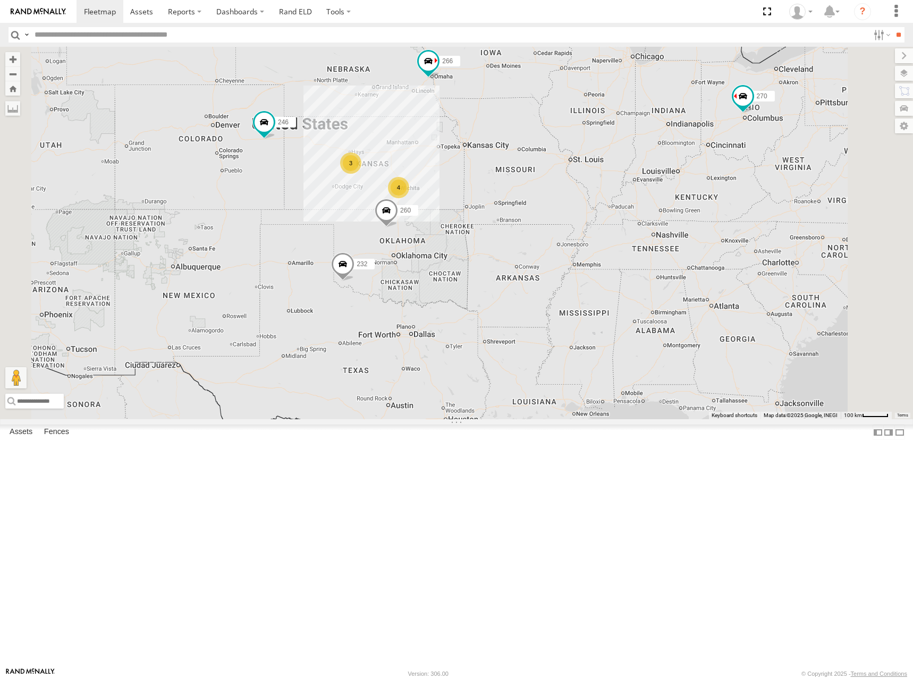
drag, startPoint x: 497, startPoint y: 301, endPoint x: 624, endPoint y: 218, distance: 151.6
click at [623, 218] on div "246 270 4 3 232 266 260" at bounding box center [456, 233] width 913 height 372
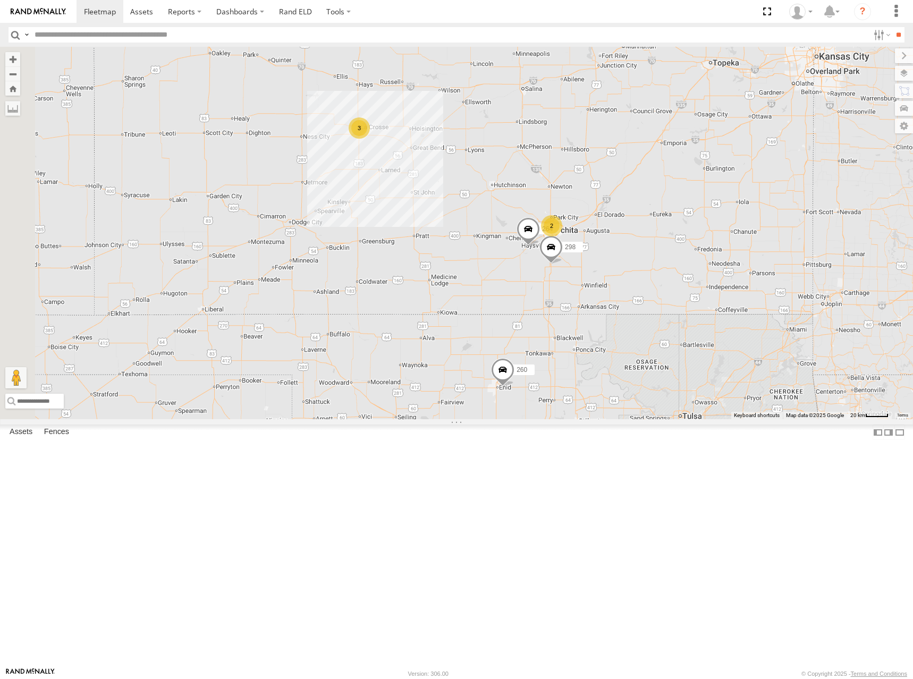
drag, startPoint x: 588, startPoint y: 228, endPoint x: 680, endPoint y: 210, distance: 93.7
click at [680, 210] on div "246 270 232 266 260 2 298 3 264" at bounding box center [456, 233] width 913 height 372
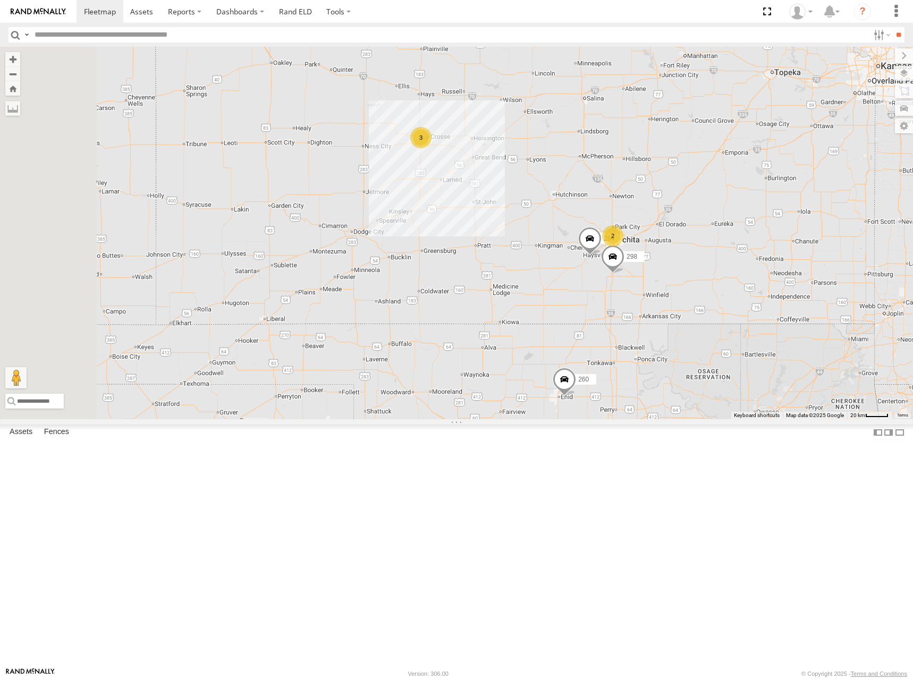
drag, startPoint x: 694, startPoint y: 236, endPoint x: 696, endPoint y: 244, distance: 8.1
click at [696, 244] on div "246 270 232 266 260 2 298 3 264" at bounding box center [456, 233] width 913 height 372
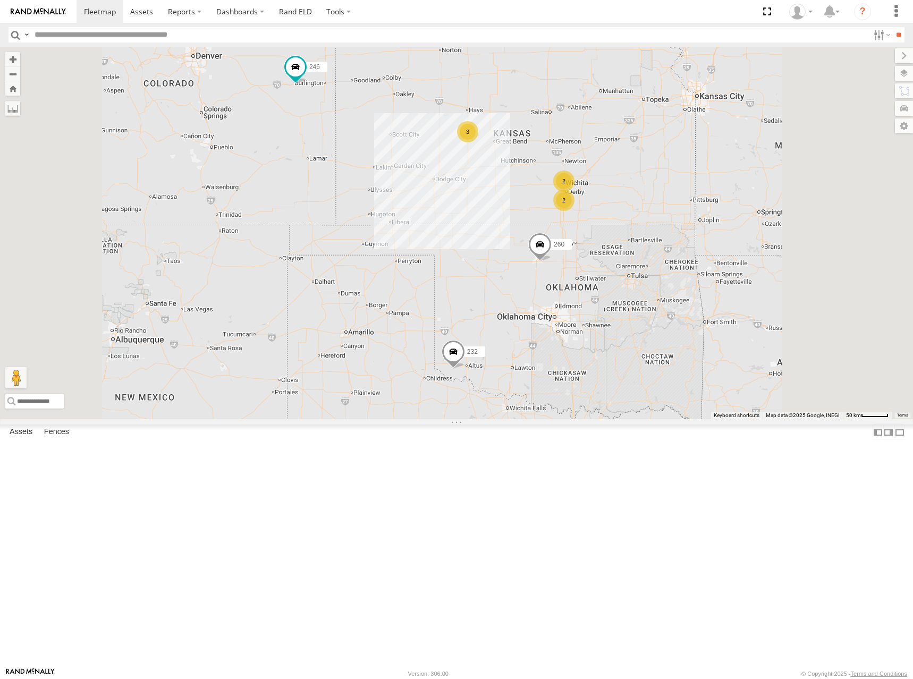
drag, startPoint x: 577, startPoint y: 196, endPoint x: 572, endPoint y: 205, distance: 10.5
click at [572, 205] on div "246 270 232 266 260 2 2 3" at bounding box center [456, 233] width 913 height 372
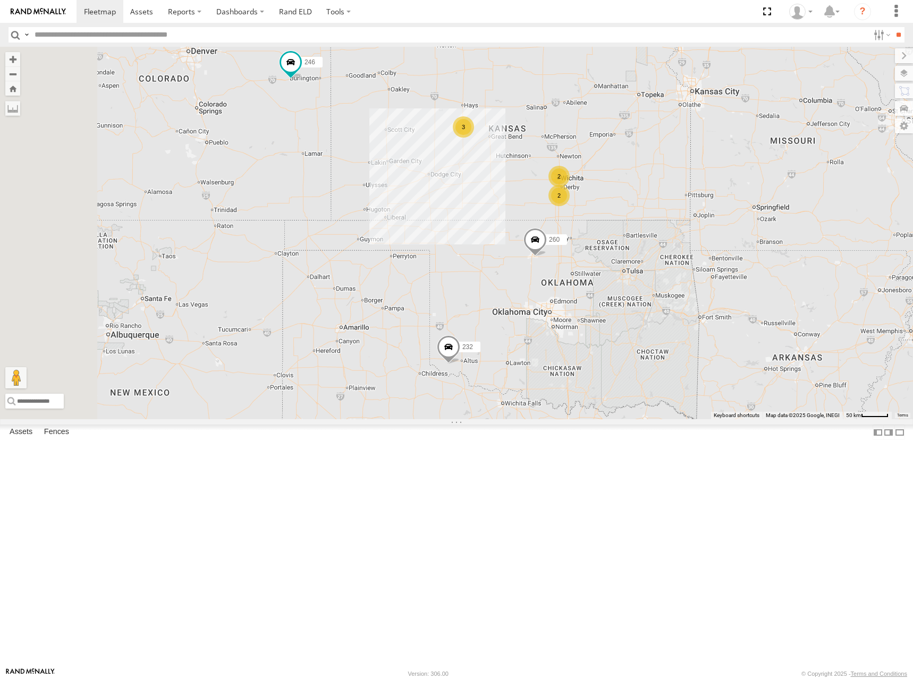
drag, startPoint x: 703, startPoint y: 230, endPoint x: 703, endPoint y: 211, distance: 19.1
click at [703, 211] on div "246 270 232 266 260 2 2 3" at bounding box center [456, 233] width 913 height 372
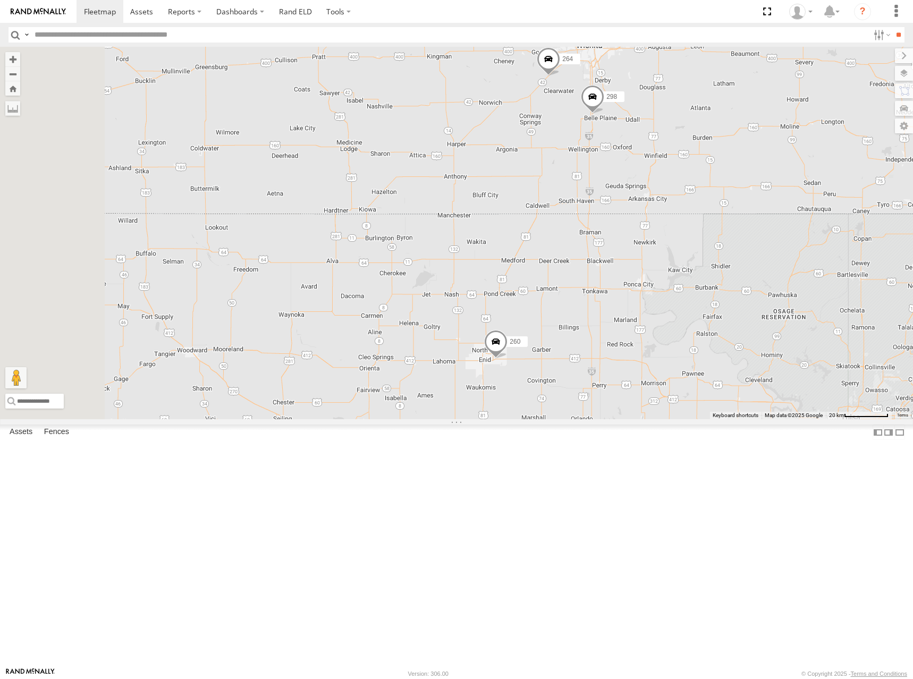
drag, startPoint x: 673, startPoint y: 227, endPoint x: 690, endPoint y: 366, distance: 140.2
click at [690, 366] on div "246 270 232 266 260 298 264 244" at bounding box center [456, 233] width 913 height 372
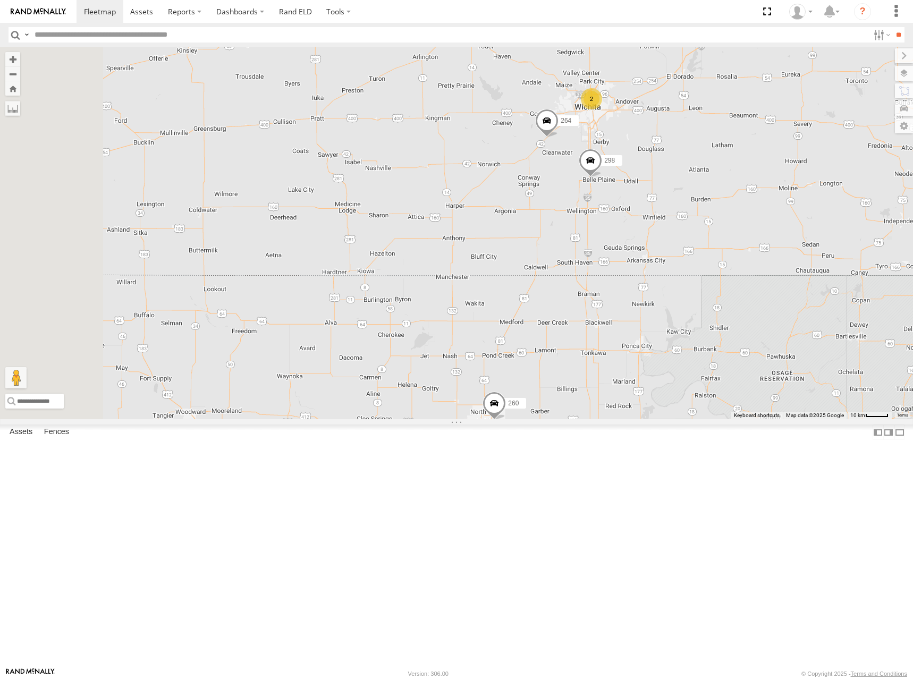
drag, startPoint x: 767, startPoint y: 310, endPoint x: 754, endPoint y: 363, distance: 55.3
click at [754, 363] on div "246 270 232 266 260 298 264 2" at bounding box center [456, 233] width 913 height 372
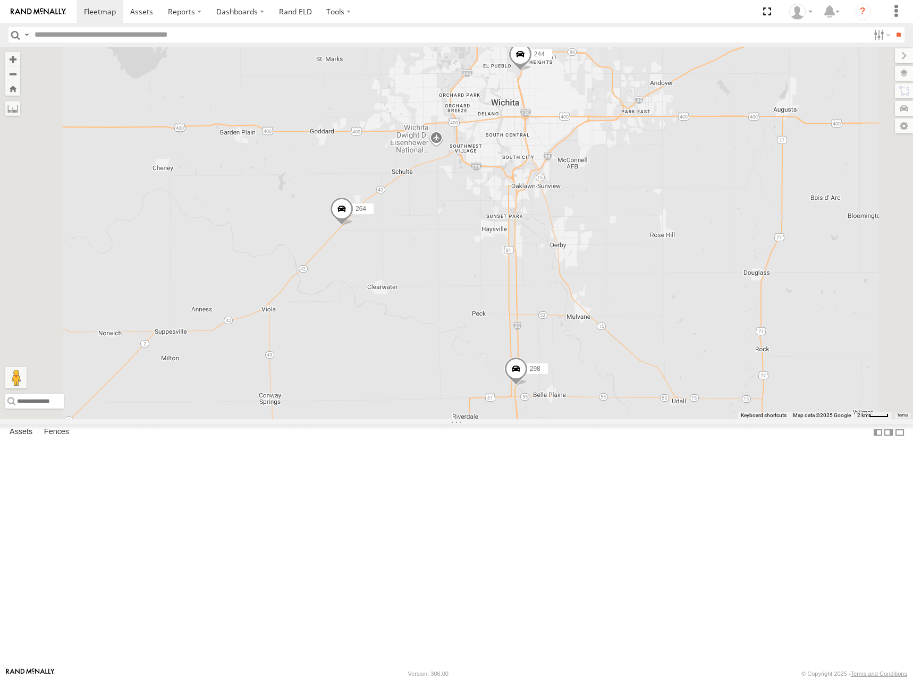
drag, startPoint x: 698, startPoint y: 222, endPoint x: 698, endPoint y: 232, distance: 9.6
click at [698, 232] on div "246 270 232 266 260 298 264 244 296" at bounding box center [456, 233] width 913 height 372
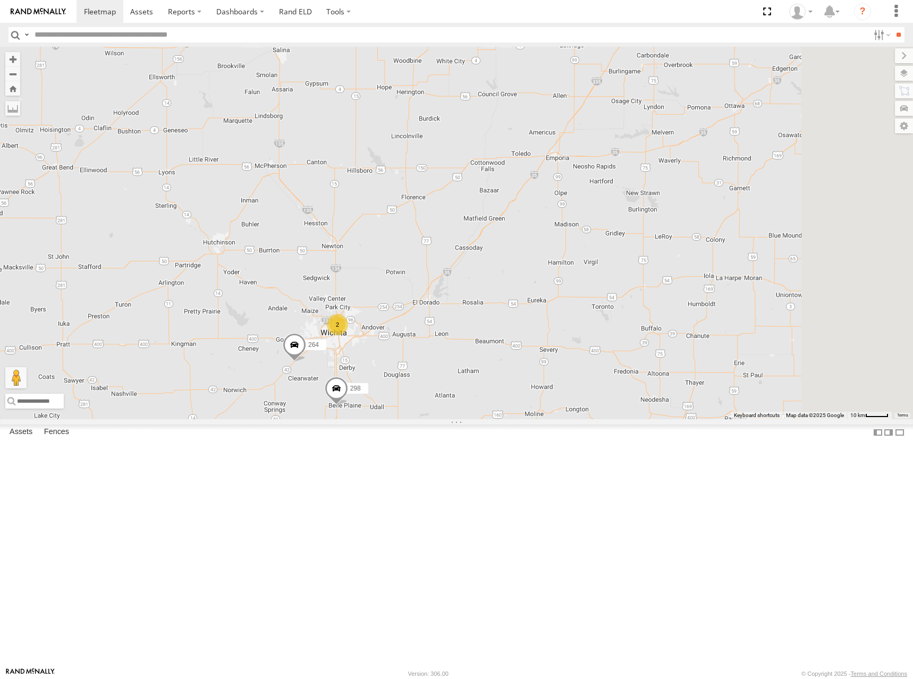
drag, startPoint x: 767, startPoint y: 202, endPoint x: 588, endPoint y: 395, distance: 262.8
click at [588, 395] on div "246 270 232 266 260 298 264 2" at bounding box center [456, 233] width 913 height 372
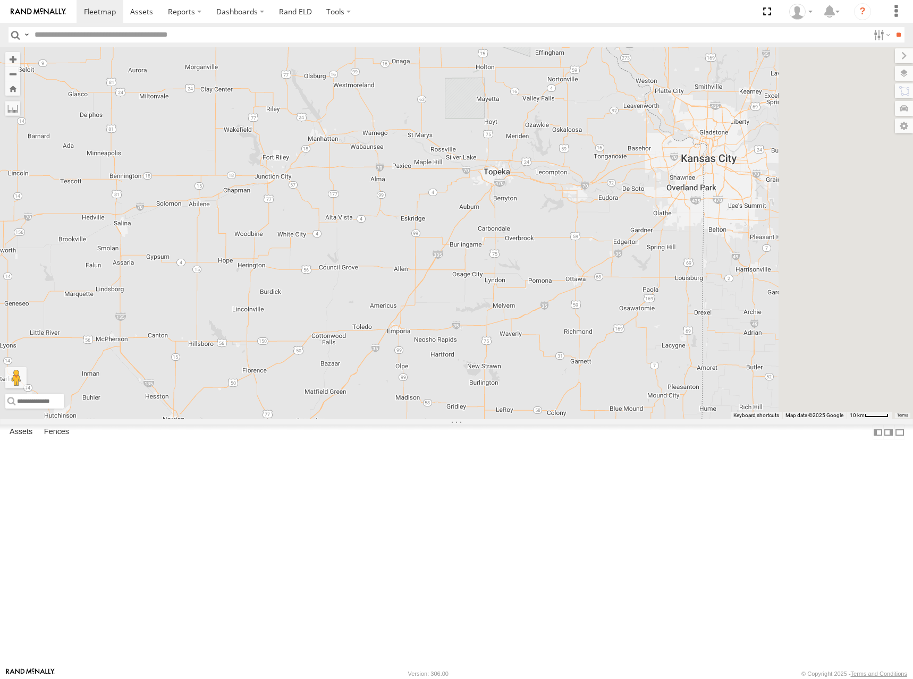
drag, startPoint x: 750, startPoint y: 174, endPoint x: 587, endPoint y: 347, distance: 237.5
click at [582, 359] on div "246 270 232 266 260 298 264 2" at bounding box center [456, 233] width 913 height 372
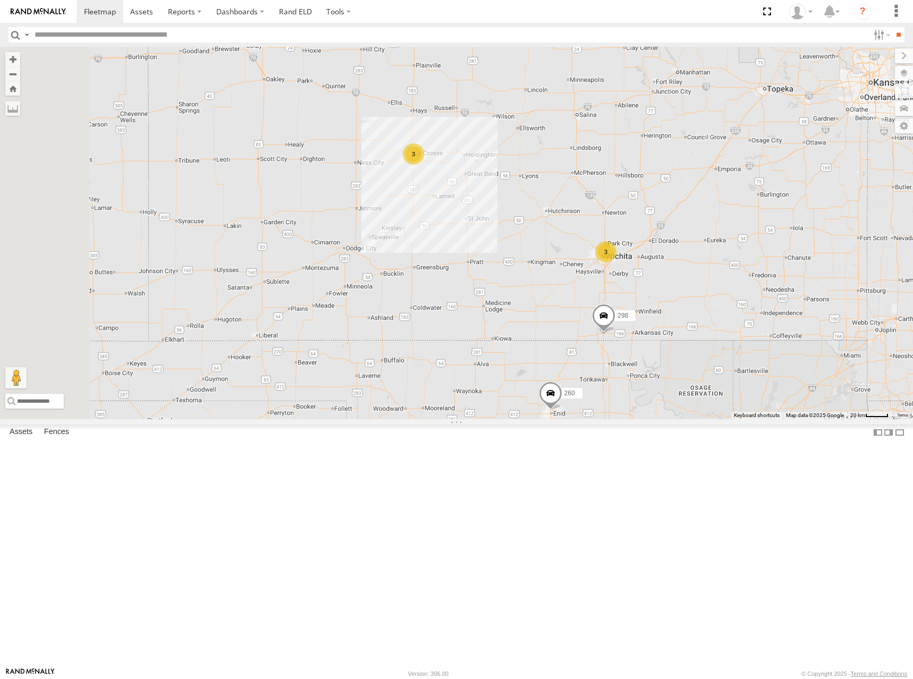
drag, startPoint x: 485, startPoint y: 217, endPoint x: 717, endPoint y: 99, distance: 260.4
click at [717, 99] on div "298 260 3 3" at bounding box center [456, 233] width 913 height 372
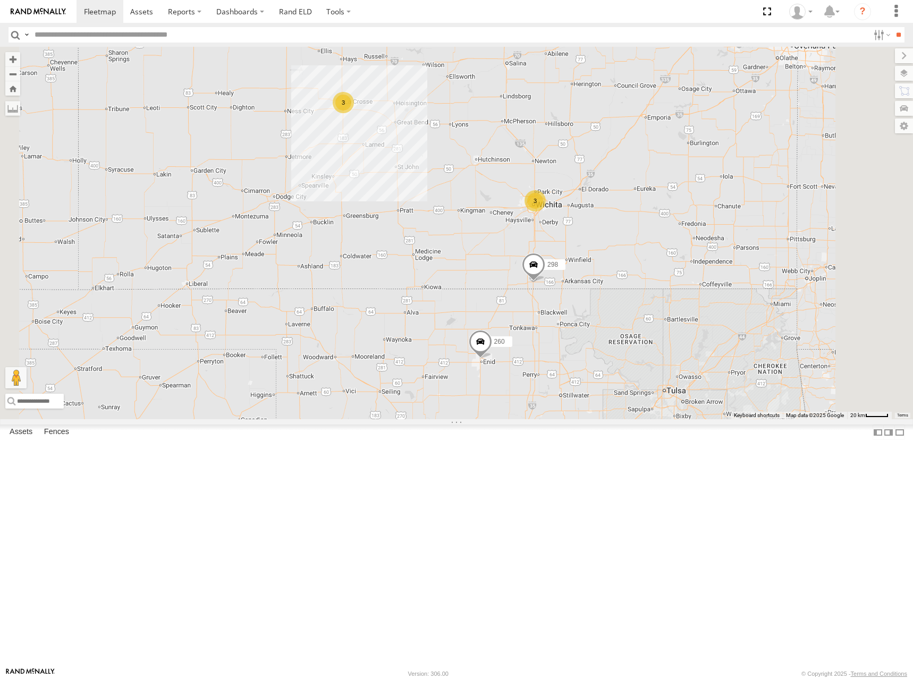
drag, startPoint x: 748, startPoint y: 194, endPoint x: 744, endPoint y: 203, distance: 10.5
click at [744, 203] on div "298 260 3 3" at bounding box center [456, 233] width 913 height 372
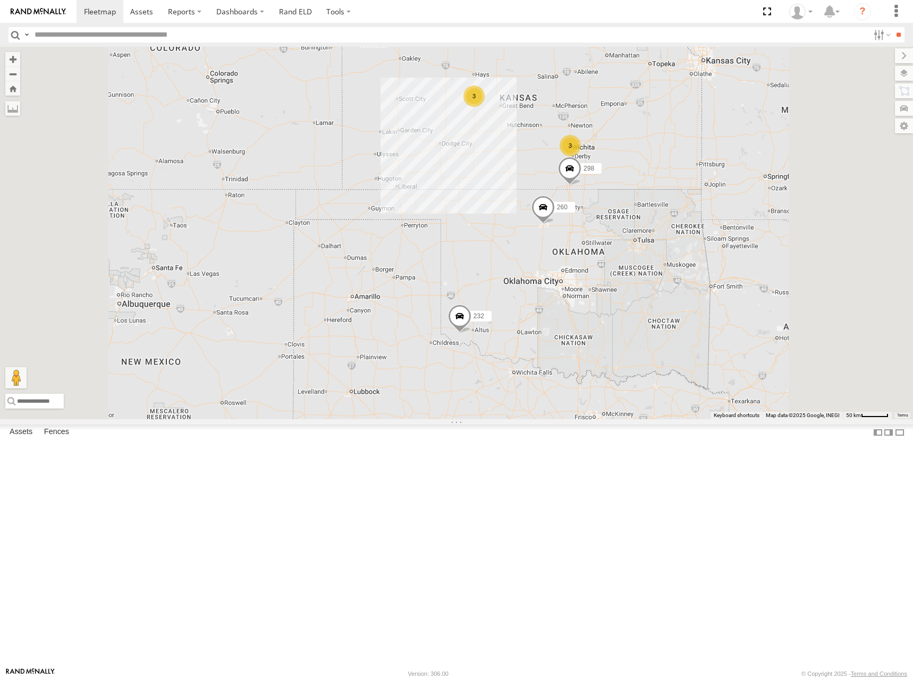
drag, startPoint x: 748, startPoint y: 174, endPoint x: 749, endPoint y: 199, distance: 25.5
click at [749, 199] on div "298 260 3 246 3 232 266" at bounding box center [456, 233] width 913 height 372
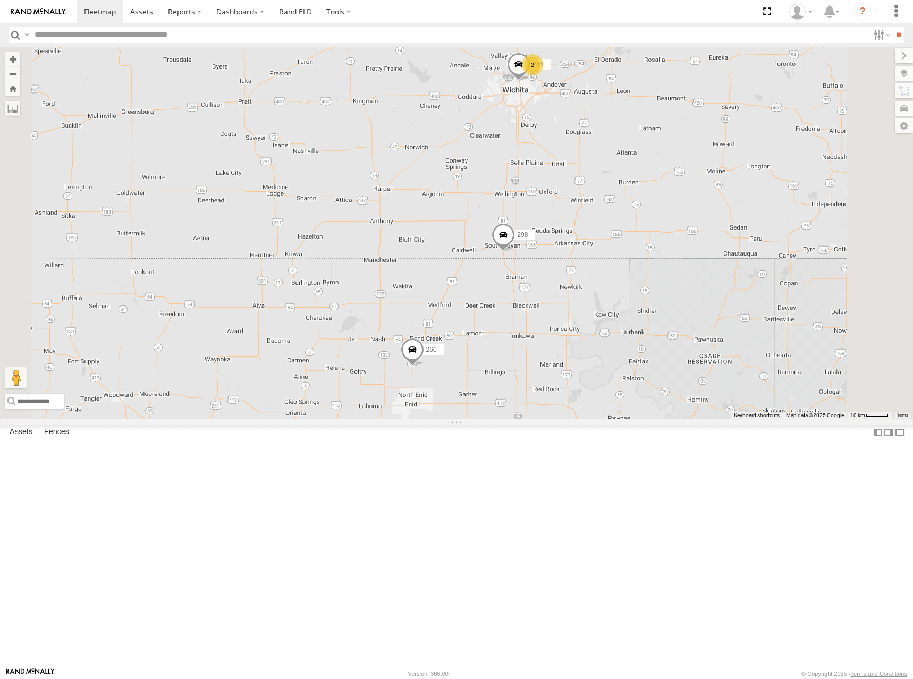
drag, startPoint x: 690, startPoint y: 219, endPoint x: 698, endPoint y: 256, distance: 38.0
click at [698, 256] on div "246 298 232 266 260 244 2" at bounding box center [456, 233] width 913 height 372
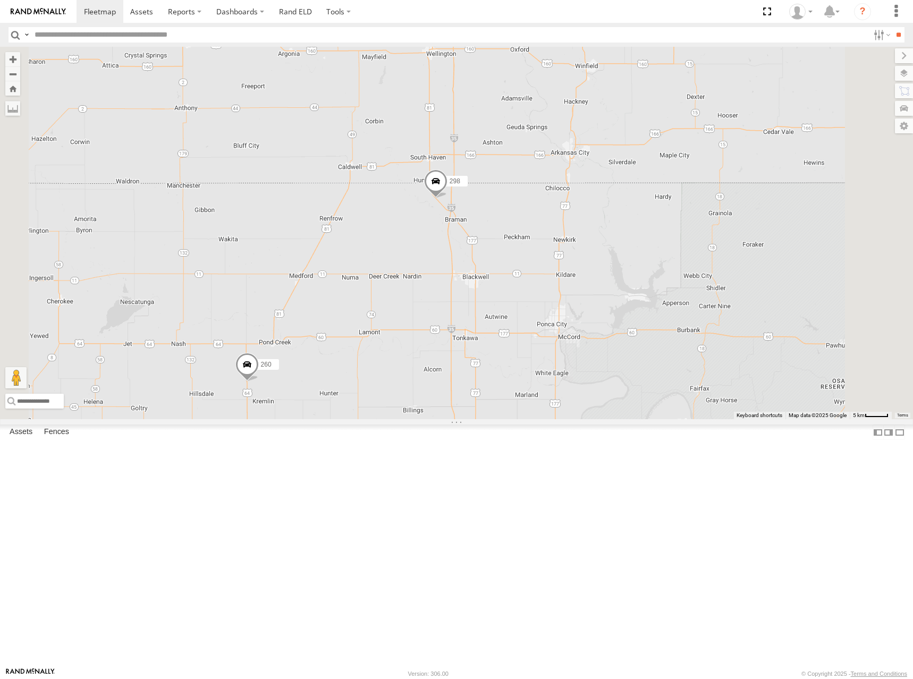
drag, startPoint x: 651, startPoint y: 461, endPoint x: 615, endPoint y: 185, distance: 278.1
click at [615, 185] on div "246 298 232 266 260 244 2" at bounding box center [456, 233] width 913 height 372
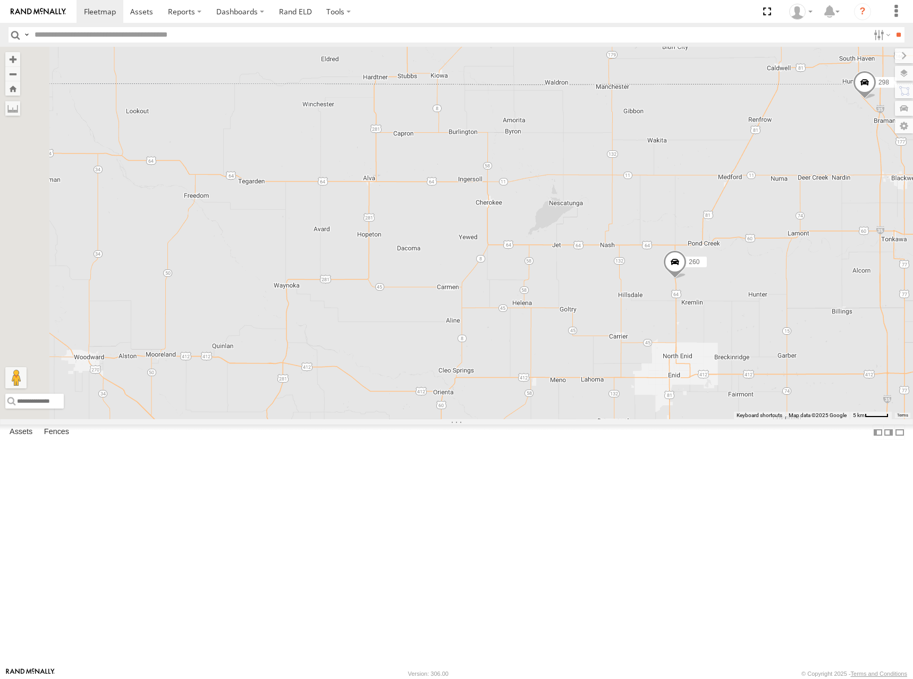
drag, startPoint x: 483, startPoint y: 421, endPoint x: 884, endPoint y: 350, distance: 407.4
click at [884, 350] on div "246 298 232 266 260 244 2" at bounding box center [456, 233] width 913 height 372
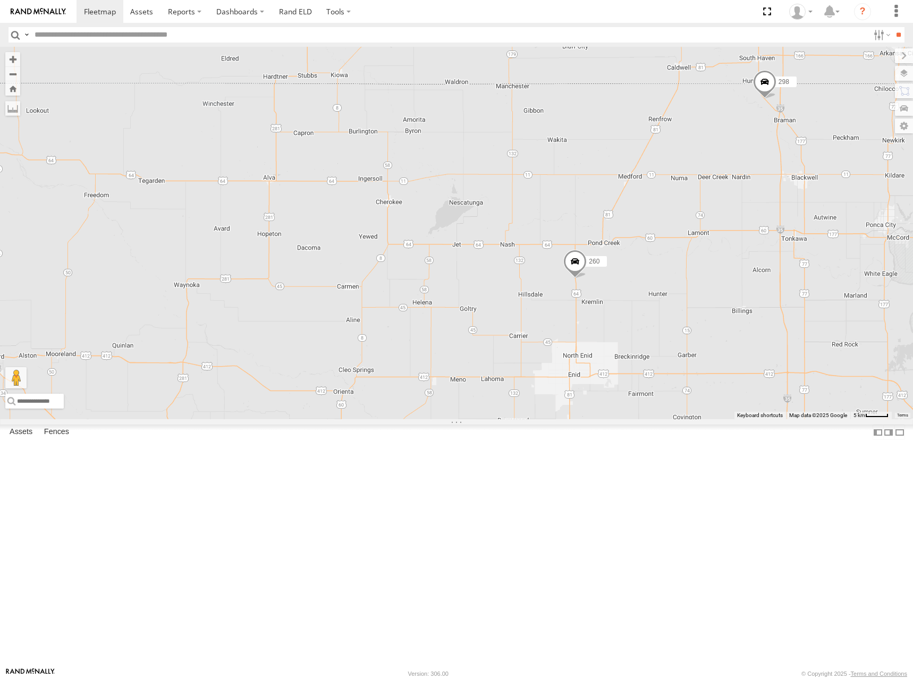
drag, startPoint x: 821, startPoint y: 393, endPoint x: 786, endPoint y: 394, distance: 35.1
click at [786, 394] on div "246 298 232 266 260 244 2" at bounding box center [456, 233] width 913 height 372
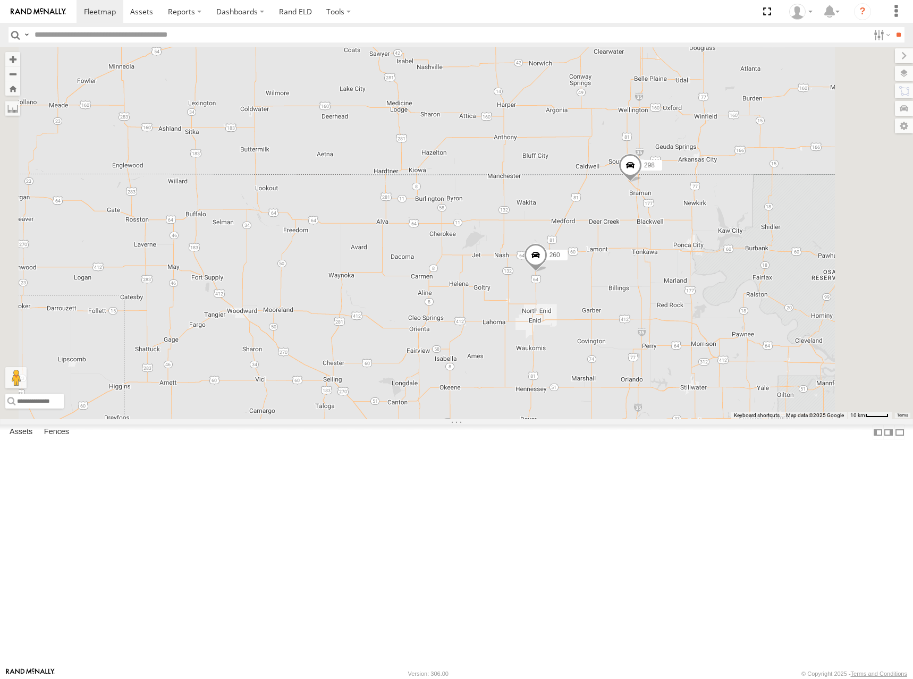
drag, startPoint x: 739, startPoint y: 276, endPoint x: 664, endPoint y: 290, distance: 76.2
click at [664, 290] on div "246 298 232 266 260 244 2" at bounding box center [456, 233] width 913 height 372
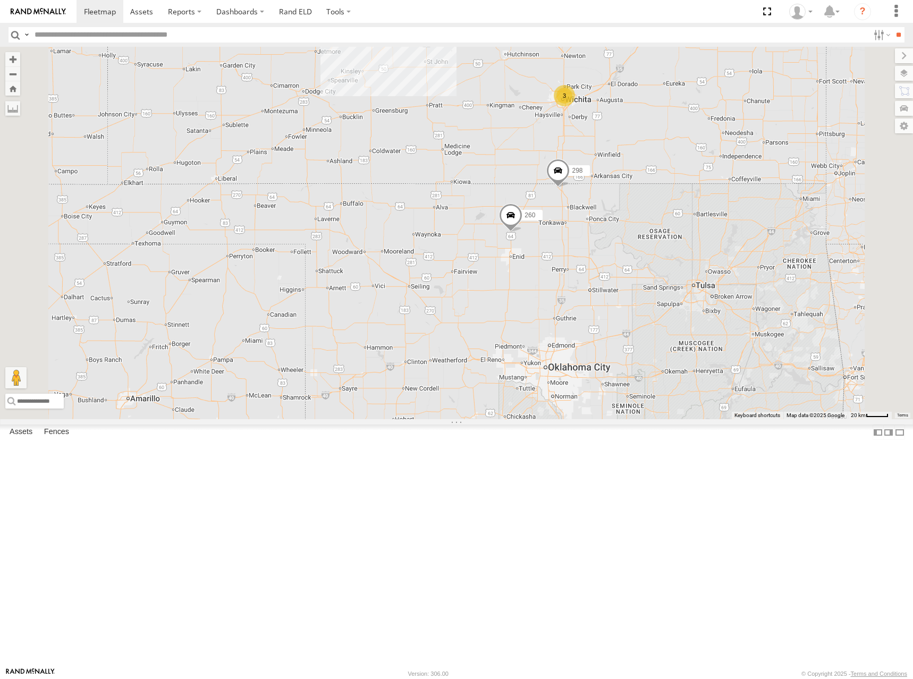
drag, startPoint x: 638, startPoint y: 149, endPoint x: 625, endPoint y: 210, distance: 62.4
click at [625, 210] on div "246 298 232 266 260 3 3" at bounding box center [456, 233] width 913 height 372
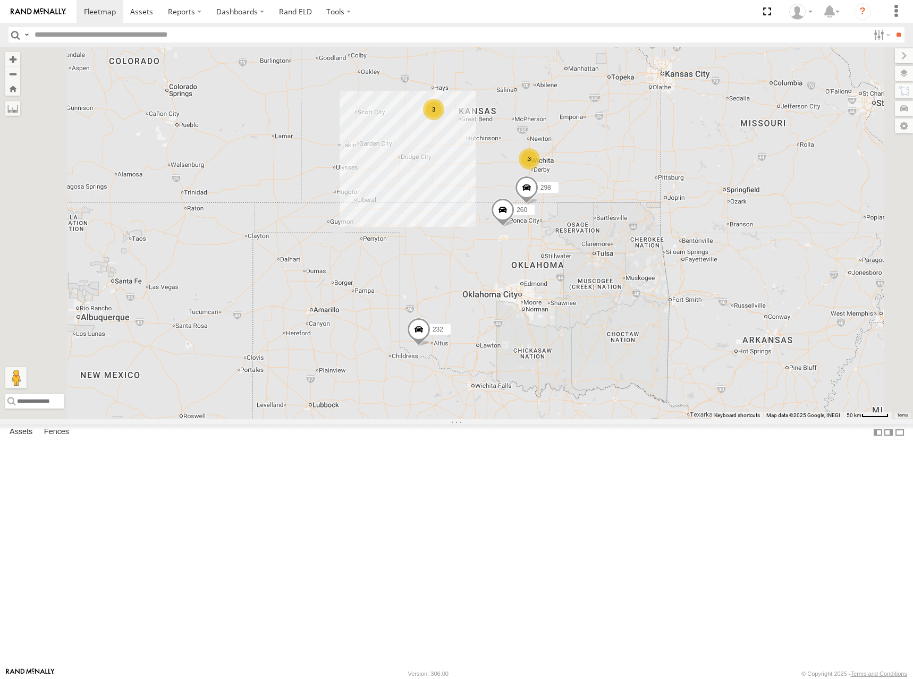
drag, startPoint x: 628, startPoint y: 154, endPoint x: 637, endPoint y: 190, distance: 37.8
click at [637, 190] on div "246 298 232 266 260 3 3" at bounding box center [456, 233] width 913 height 372
drag, startPoint x: 548, startPoint y: 198, endPoint x: 559, endPoint y: 207, distance: 13.9
click at [559, 207] on div "246 298 232 266 260 3 3" at bounding box center [456, 233] width 913 height 372
